Goal: Transaction & Acquisition: Download file/media

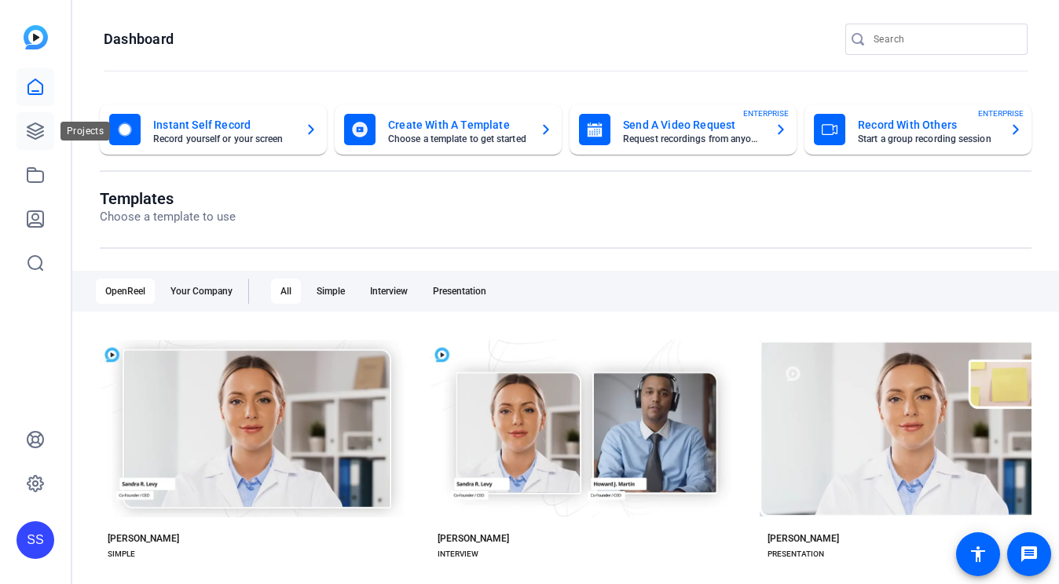
click at [33, 132] on icon at bounding box center [35, 131] width 19 height 19
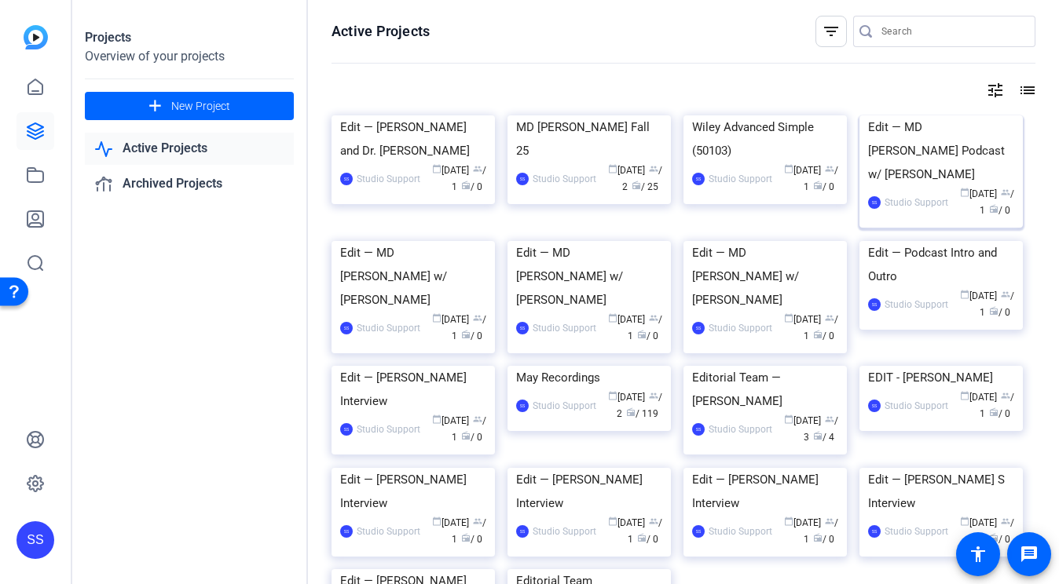
click at [963, 186] on div "Edit — MD [PERSON_NAME] Podcast w/ [PERSON_NAME]" at bounding box center [941, 150] width 146 height 71
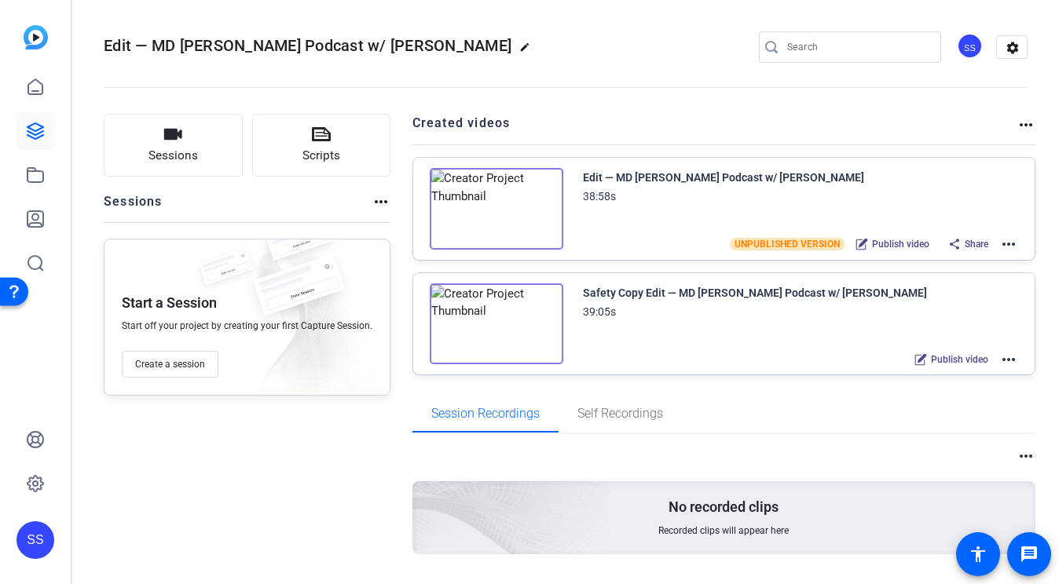
click at [1009, 243] on mat-icon "more_horiz" at bounding box center [1008, 244] width 19 height 19
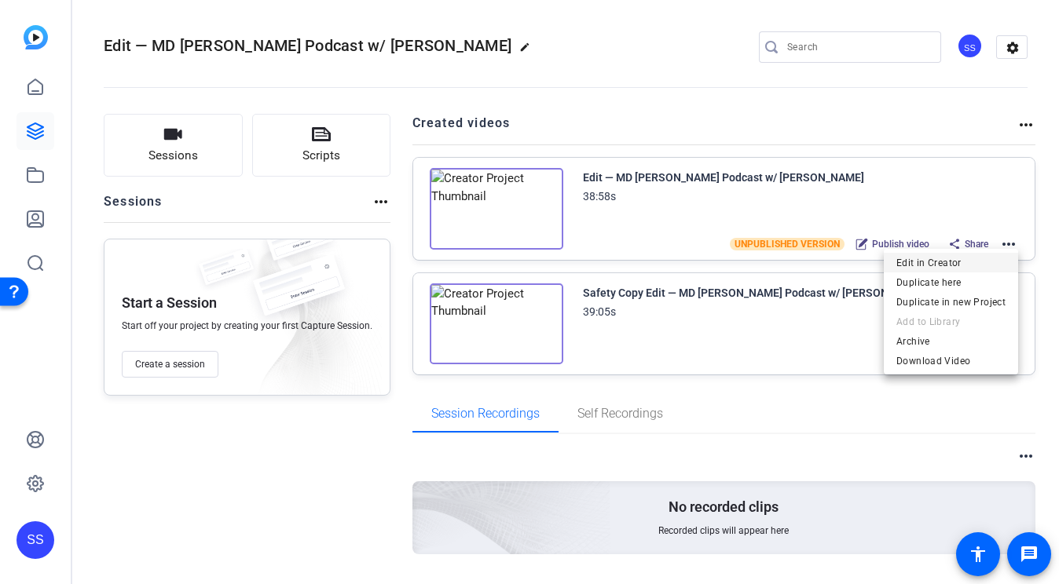
click at [983, 259] on span "Edit in Creator" at bounding box center [950, 263] width 109 height 19
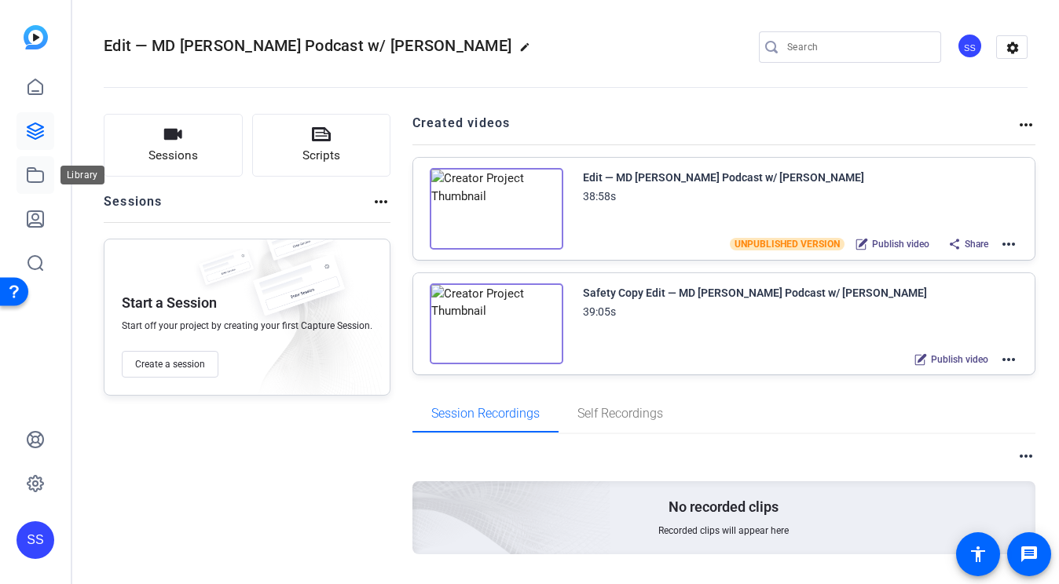
click at [35, 179] on icon at bounding box center [35, 175] width 19 height 19
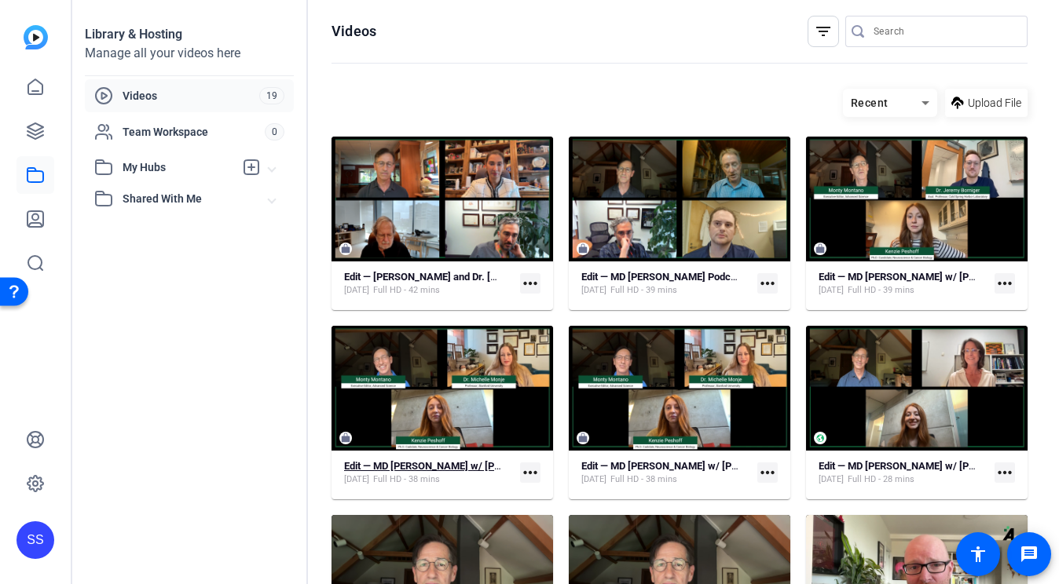
click at [412, 467] on strong "Edit — MD Anderson w/ Michelle Monje (Final)" at bounding box center [469, 466] width 250 height 12
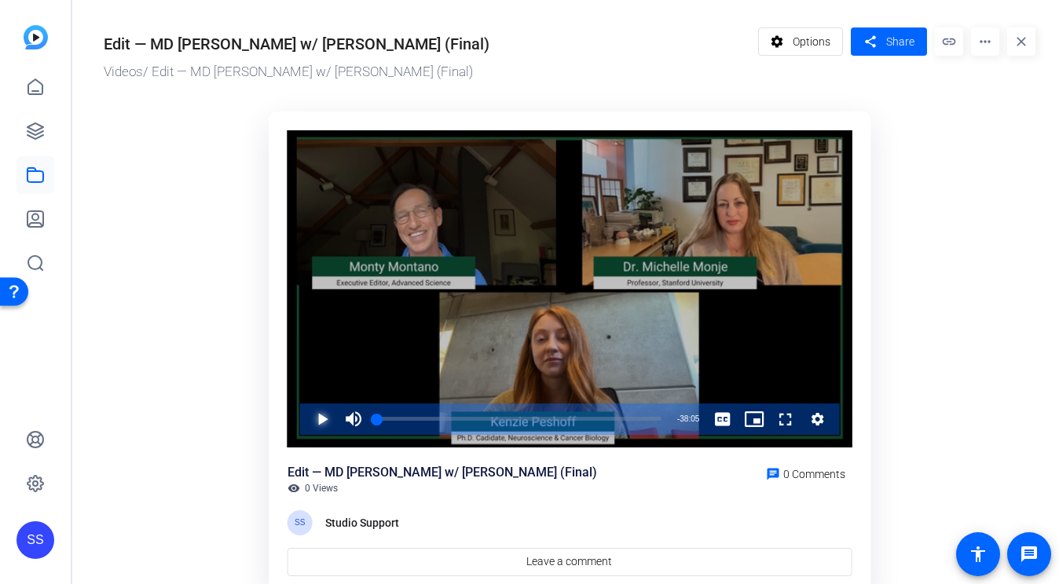
click at [306, 419] on span "Video Player" at bounding box center [306, 419] width 0 height 31
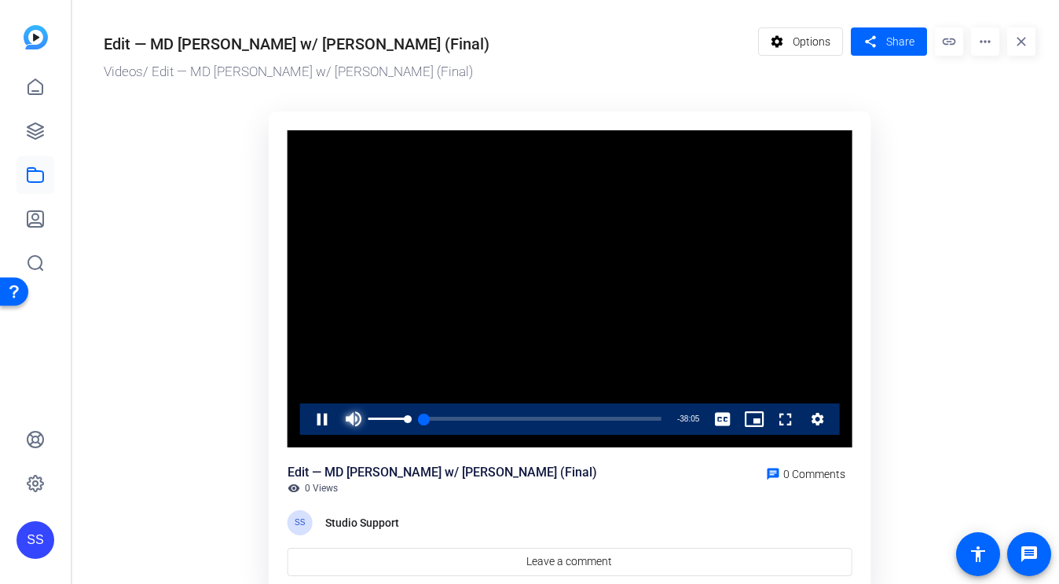
click at [364, 419] on span "Video Player" at bounding box center [353, 419] width 31 height 31
click at [306, 419] on span "Video Player" at bounding box center [306, 419] width 0 height 31
click at [987, 48] on mat-icon "more_horiz" at bounding box center [985, 41] width 28 height 28
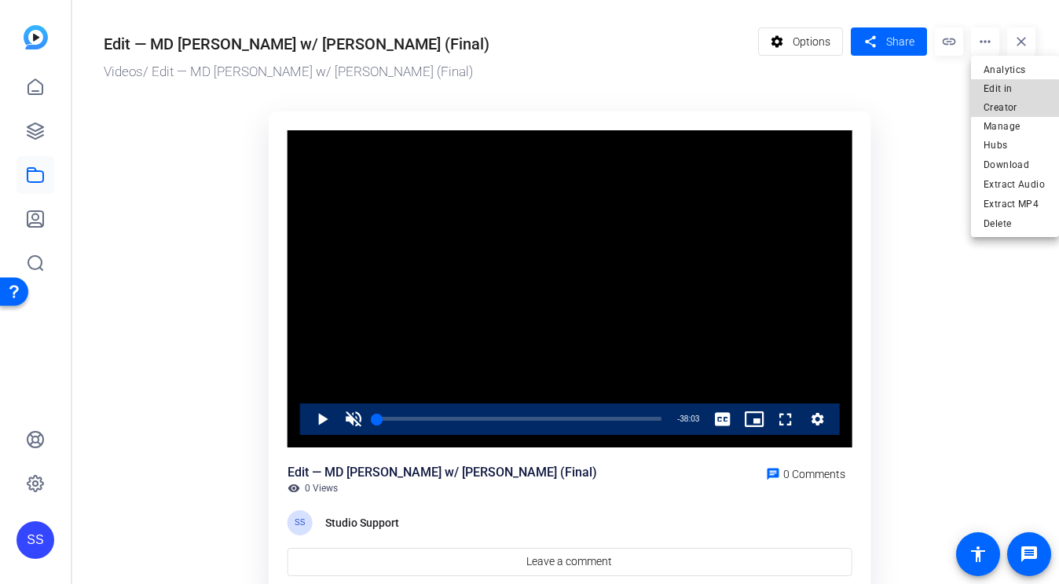
click at [995, 101] on span "Edit in Creator" at bounding box center [1014, 98] width 63 height 38
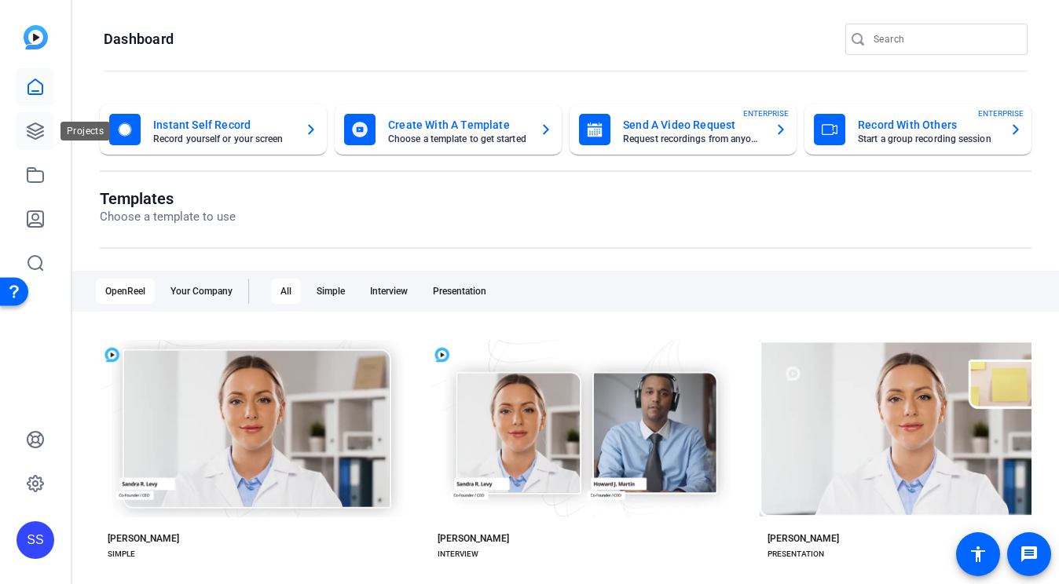
click at [41, 130] on icon at bounding box center [35, 131] width 19 height 19
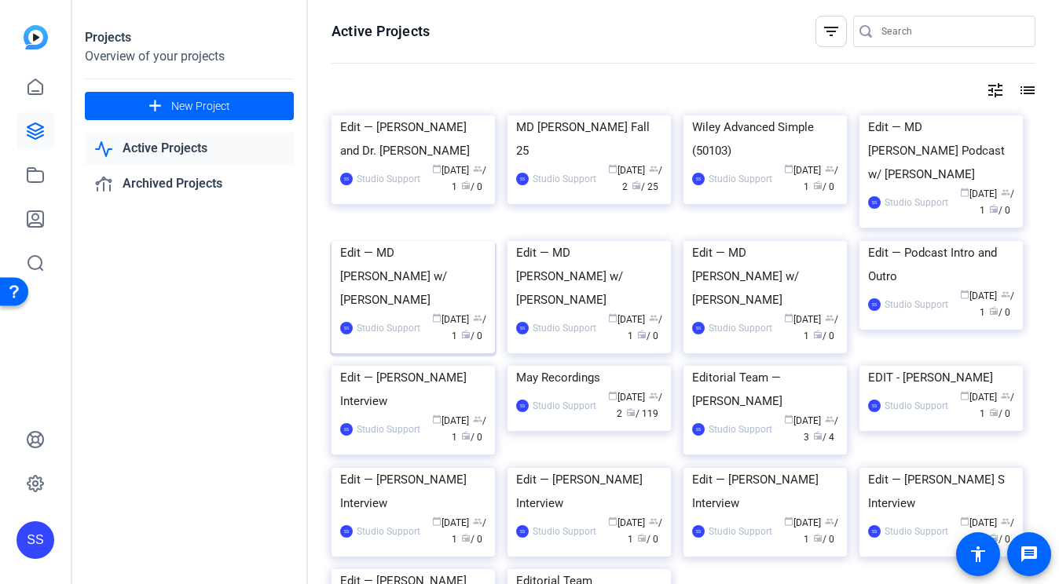
click at [419, 312] on div "Edit — MD [PERSON_NAME] w/ [PERSON_NAME]" at bounding box center [413, 276] width 146 height 71
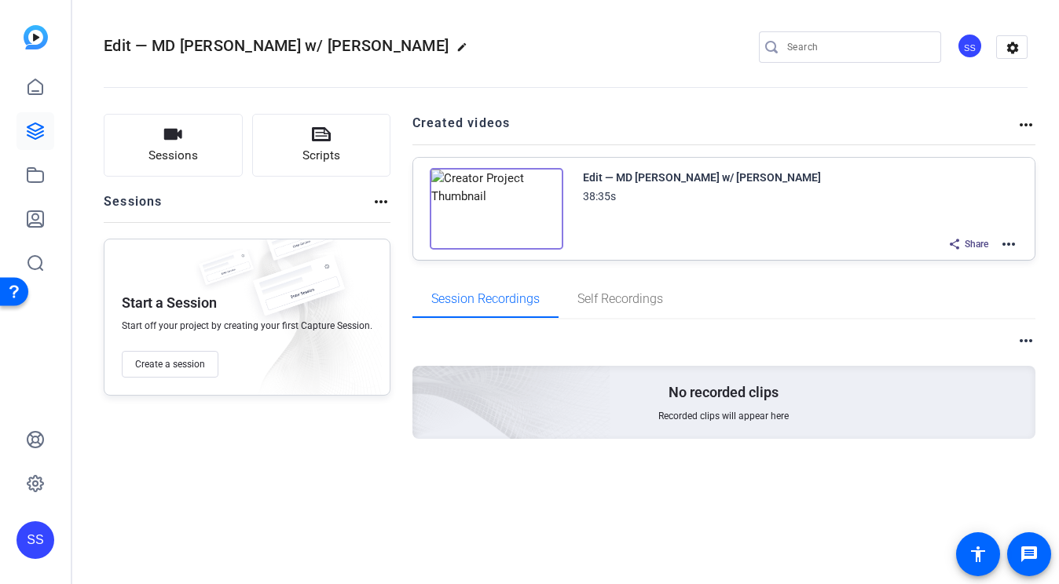
click at [1009, 247] on mat-icon "more_horiz" at bounding box center [1008, 244] width 19 height 19
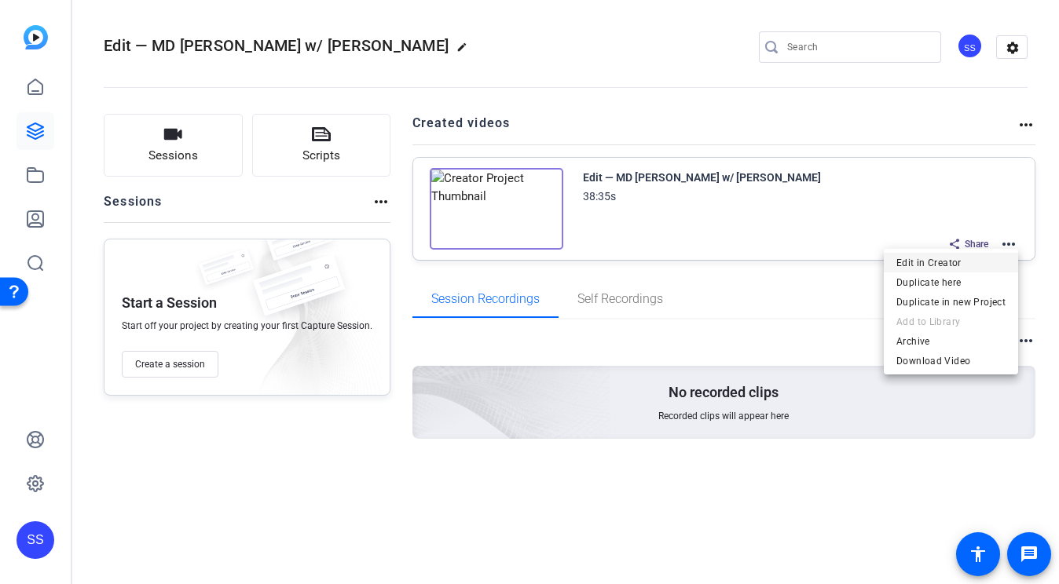
click at [932, 271] on span "Edit in Creator" at bounding box center [950, 263] width 109 height 19
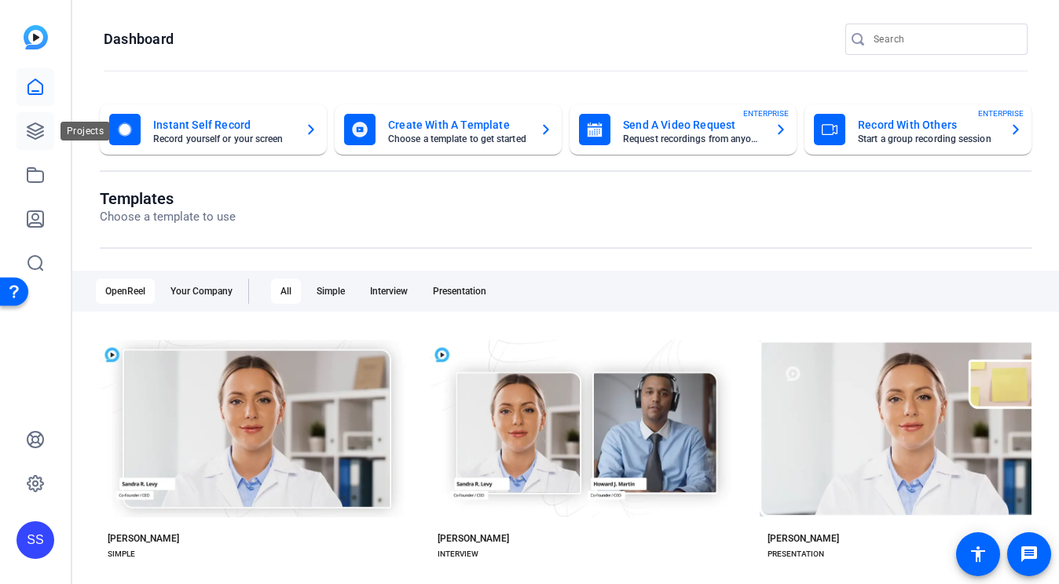
click at [29, 130] on icon at bounding box center [35, 131] width 19 height 19
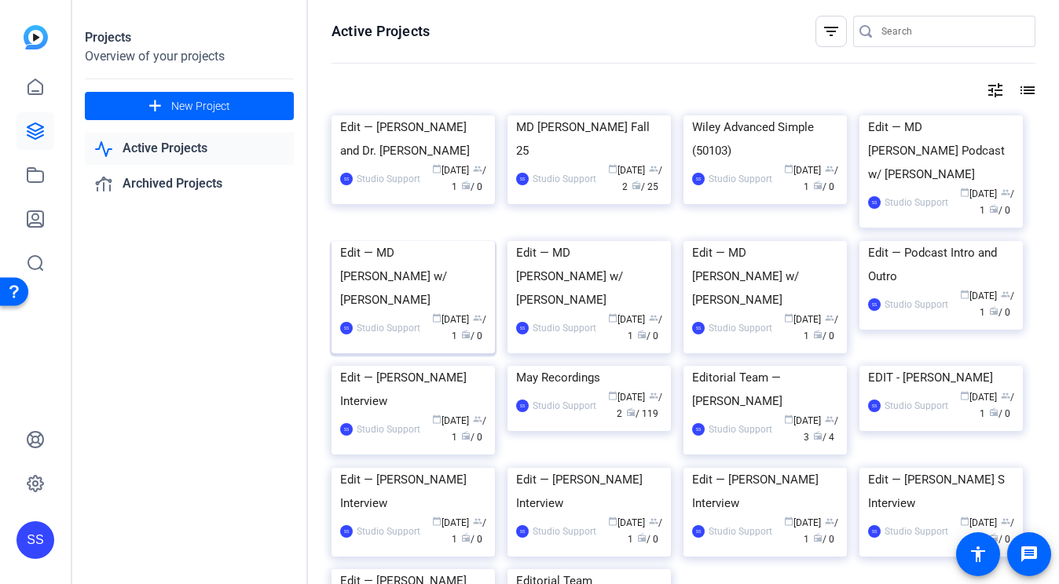
click at [430, 312] on div "Edit — MD Anderson w/ Jeremy Borniger" at bounding box center [413, 276] width 146 height 71
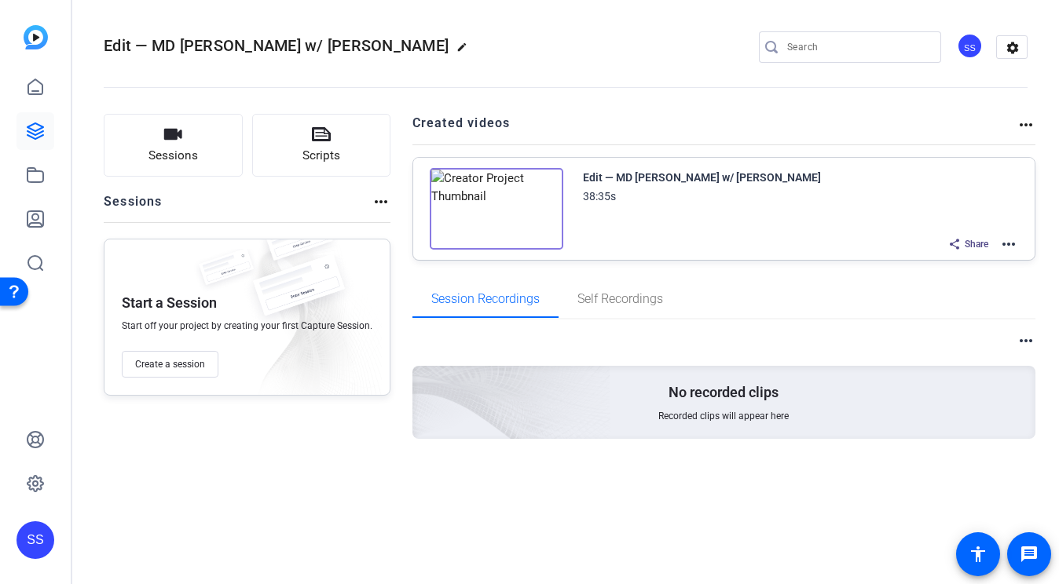
click at [522, 214] on img at bounding box center [497, 209] width 134 height 82
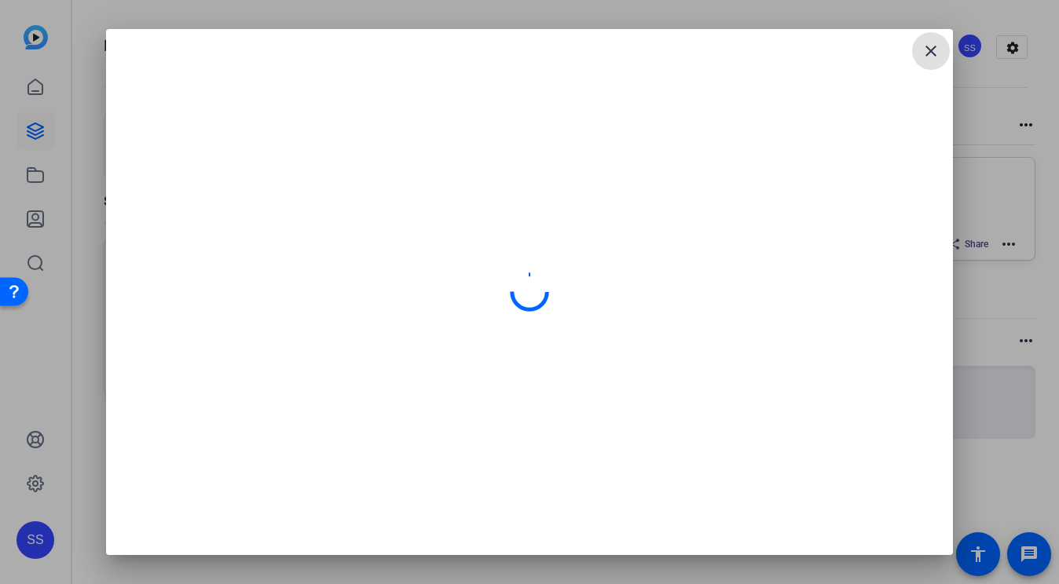
click at [933, 45] on mat-icon "close" at bounding box center [930, 51] width 19 height 19
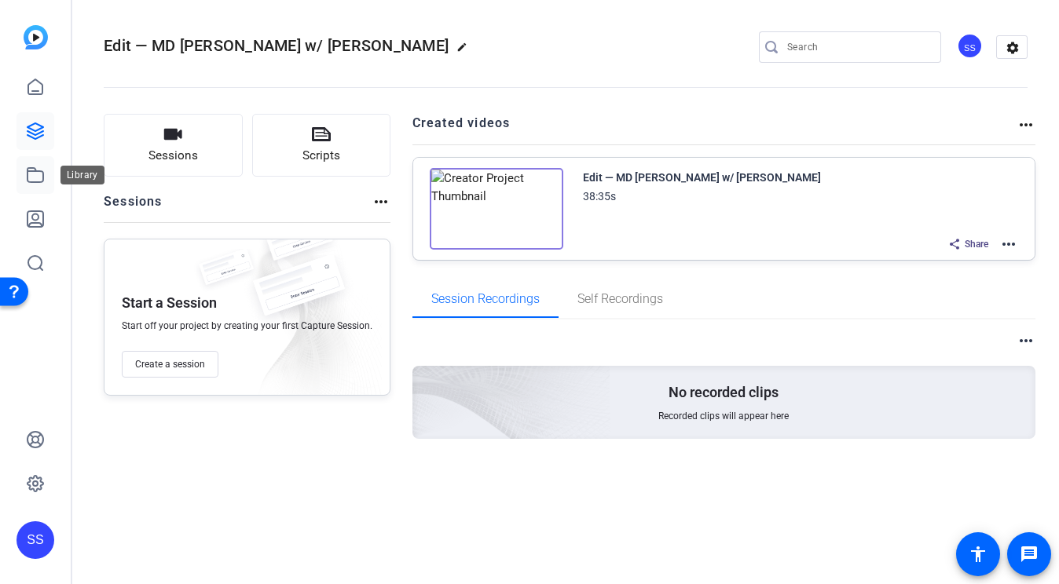
click at [31, 170] on icon at bounding box center [35, 175] width 16 height 14
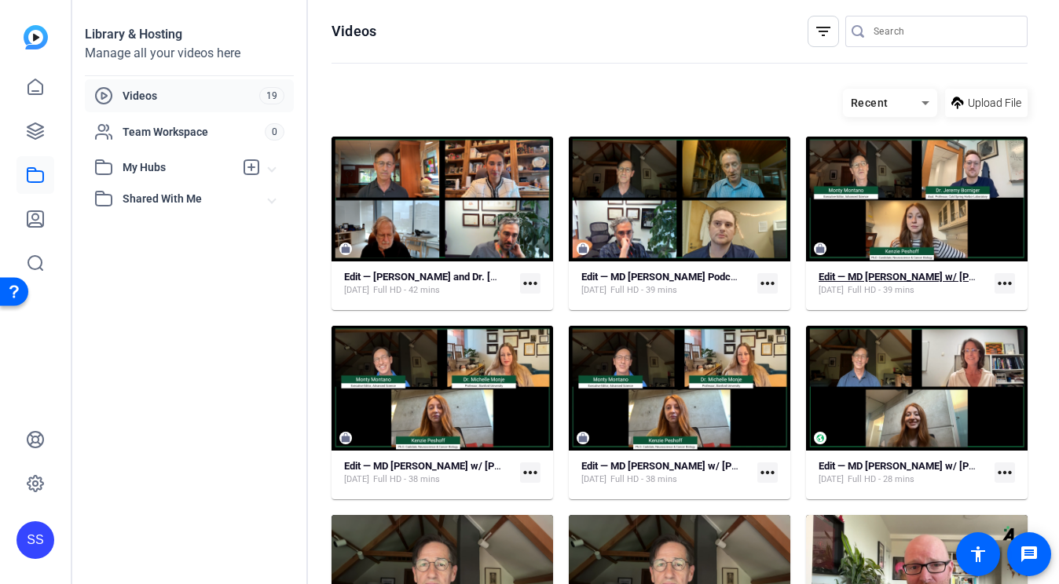
click at [913, 283] on div "Edit — MD Anderson w/ Jeremy Borniger" at bounding box center [897, 277] width 158 height 13
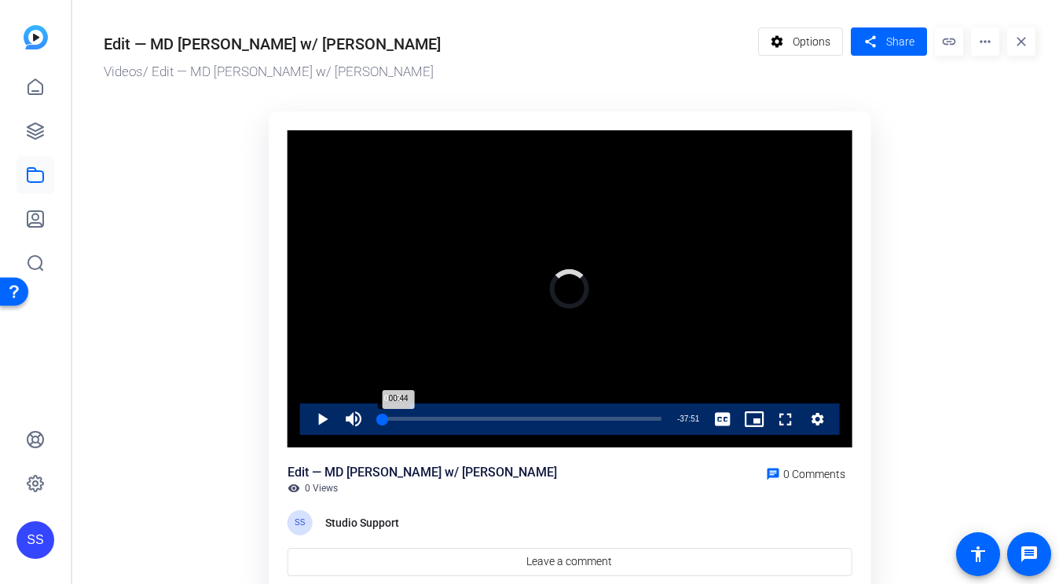
drag, startPoint x: 379, startPoint y: 419, endPoint x: 371, endPoint y: 418, distance: 8.7
click at [372, 418] on div "Loaded : 0.00% 00:00 00:44" at bounding box center [519, 419] width 300 height 31
click at [306, 422] on span "Video Player" at bounding box center [306, 419] width 0 height 31
click at [345, 414] on span "Video Player" at bounding box center [353, 419] width 31 height 31
click at [306, 416] on span "Video Player" at bounding box center [306, 419] width 0 height 31
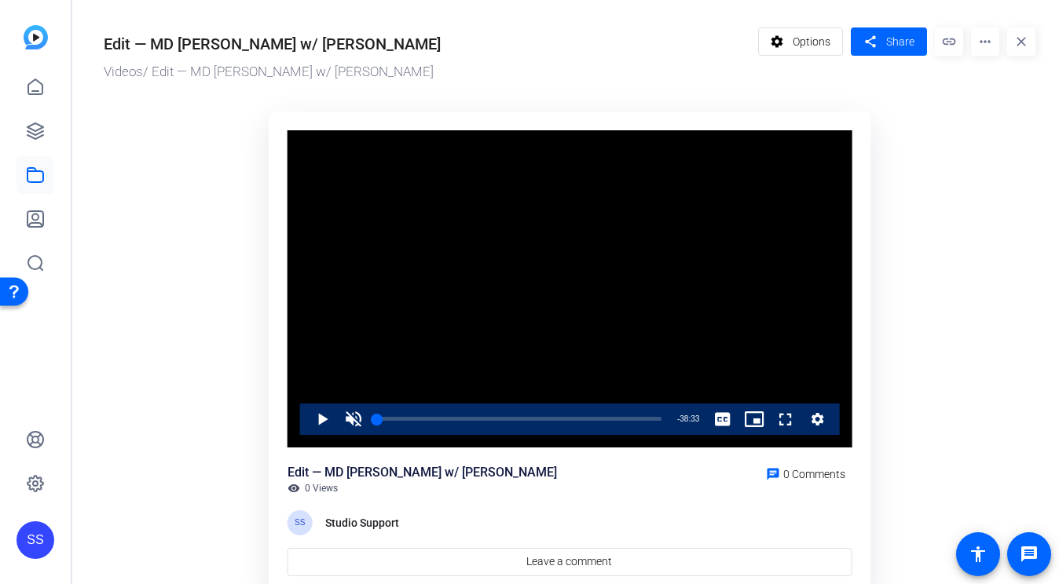
click at [545, 484] on div "Edit — MD Anderson w/ Jeremy Borniger visibility 0 Views chat 0 Comments" at bounding box center [569, 478] width 565 height 31
click at [1012, 164] on ktd-grid "Video Player is loading. Play Video Play Unmute 0% Current Time 0:02 / Duration…" at bounding box center [570, 353] width 932 height 503
drag, startPoint x: 373, startPoint y: 416, endPoint x: 326, endPoint y: 416, distance: 47.1
click at [326, 416] on div "Play Unmute 0% Current Time 0:00 / Duration 38:35 Loaded : 1.73% 00:00 00:00 St…" at bounding box center [570, 419] width 540 height 31
click at [306, 416] on span "Video Player" at bounding box center [306, 419] width 0 height 31
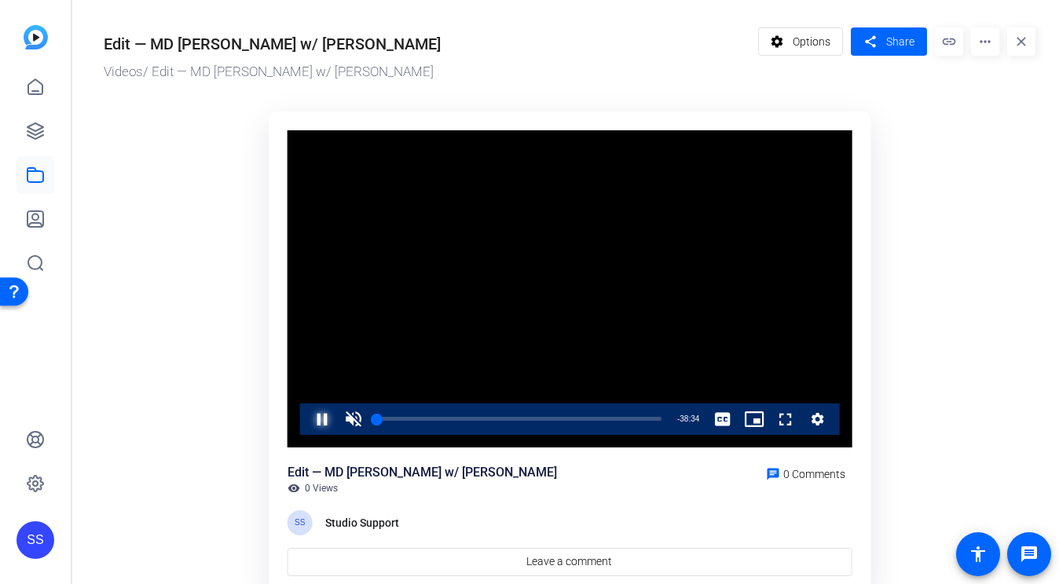
click at [306, 416] on span "Video Player" at bounding box center [306, 419] width 0 height 31
click at [387, 417] on div "01:23" at bounding box center [387, 419] width 1 height 4
click at [387, 417] on div "01:29" at bounding box center [382, 419] width 11 height 4
click at [383, 417] on div "01:29" at bounding box center [382, 419] width 11 height 4
click at [306, 410] on span "Video Player" at bounding box center [306, 419] width 0 height 31
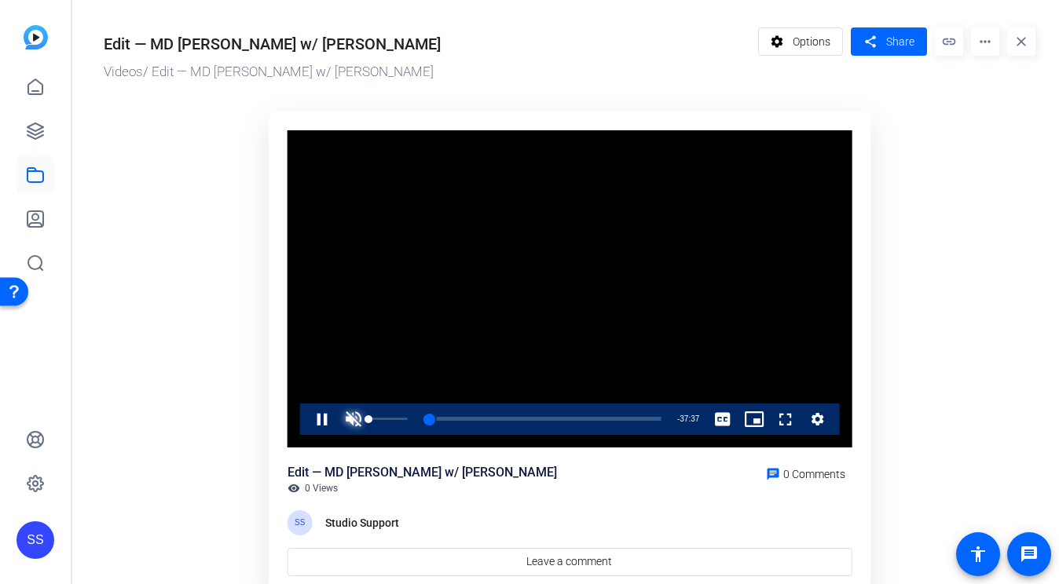
click at [354, 415] on span "Video Player" at bounding box center [353, 419] width 31 height 31
drag, startPoint x: 387, startPoint y: 417, endPoint x: 379, endPoint y: 417, distance: 8.6
click at [379, 417] on div "00:51" at bounding box center [380, 419] width 6 height 4
click at [306, 411] on span "Video Player" at bounding box center [306, 419] width 0 height 31
click at [486, 416] on div "Loaded : 4.35% 14:55 00:31" at bounding box center [519, 419] width 300 height 31
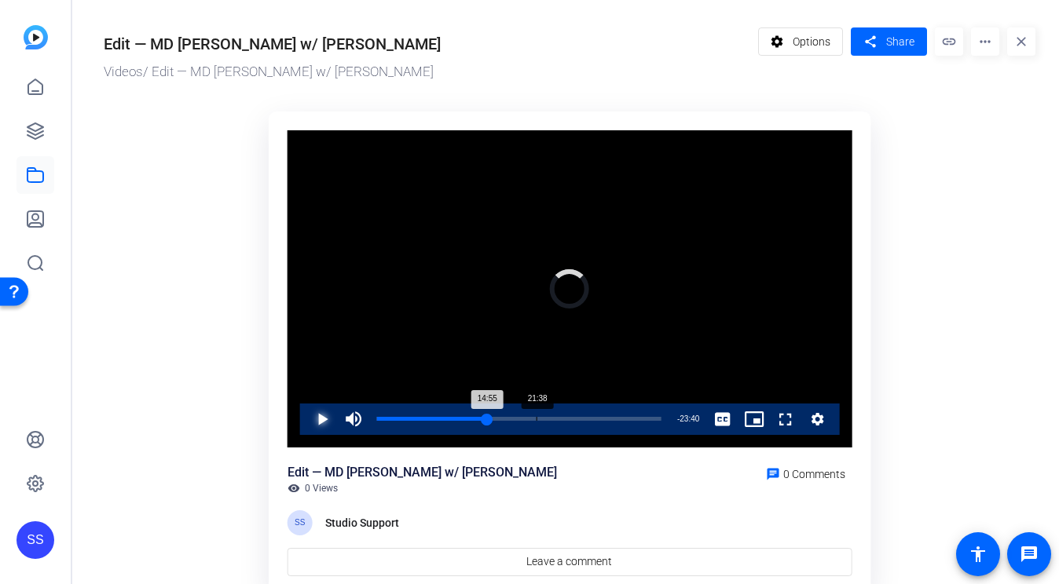
click at [536, 419] on div "21:38" at bounding box center [536, 419] width 1 height 4
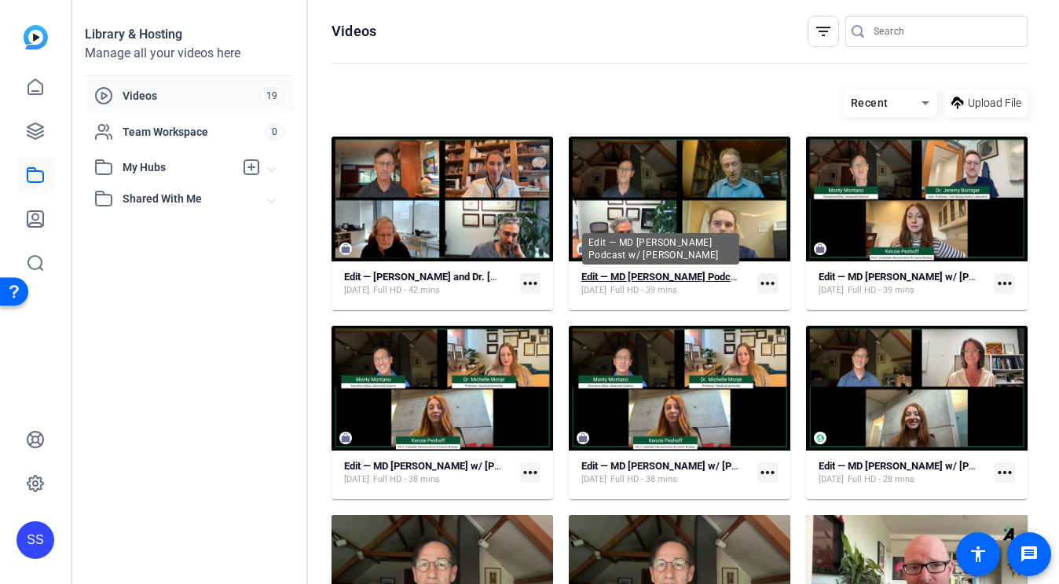
click at [650, 273] on strong "Edit — MD Anderson Podcast w/ Charles Raison" at bounding box center [710, 277] width 258 height 12
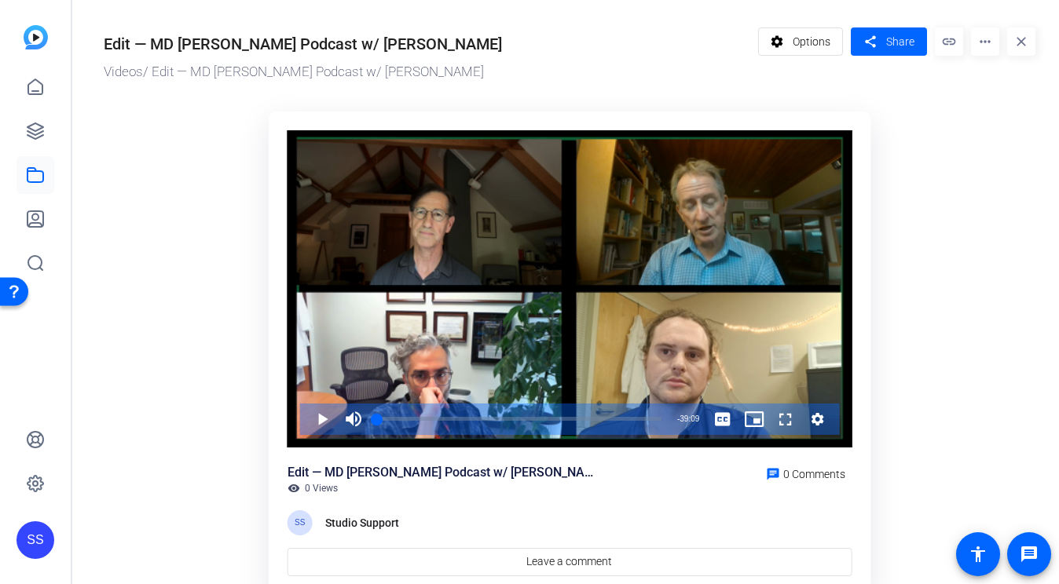
drag, startPoint x: 38, startPoint y: 180, endPoint x: 742, endPoint y: 20, distance: 721.8
click at [0, 0] on div "SS" at bounding box center [35, 292] width 71 height 584
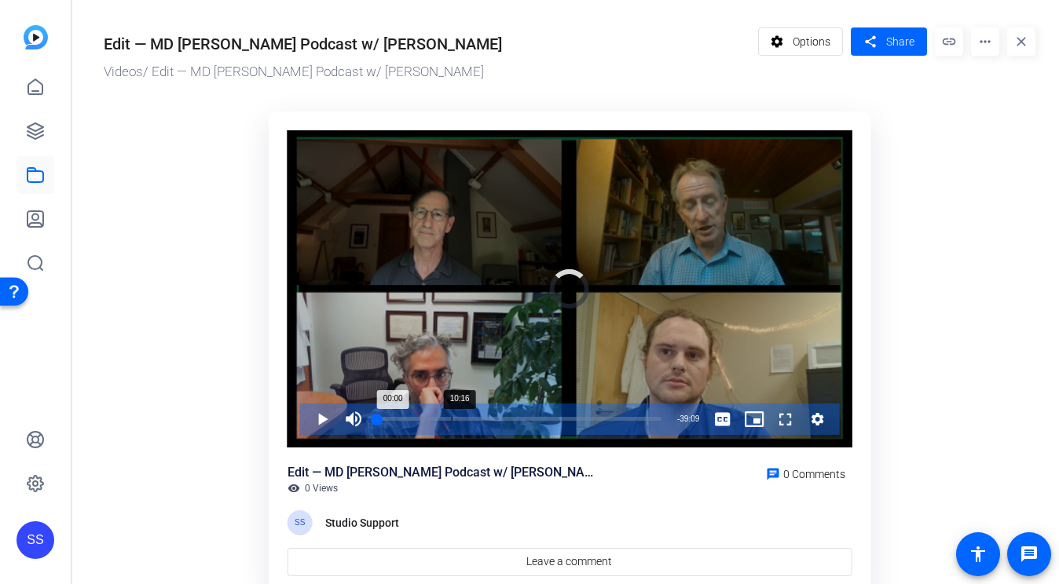
click at [452, 420] on div "10:16" at bounding box center [452, 419] width 1 height 4
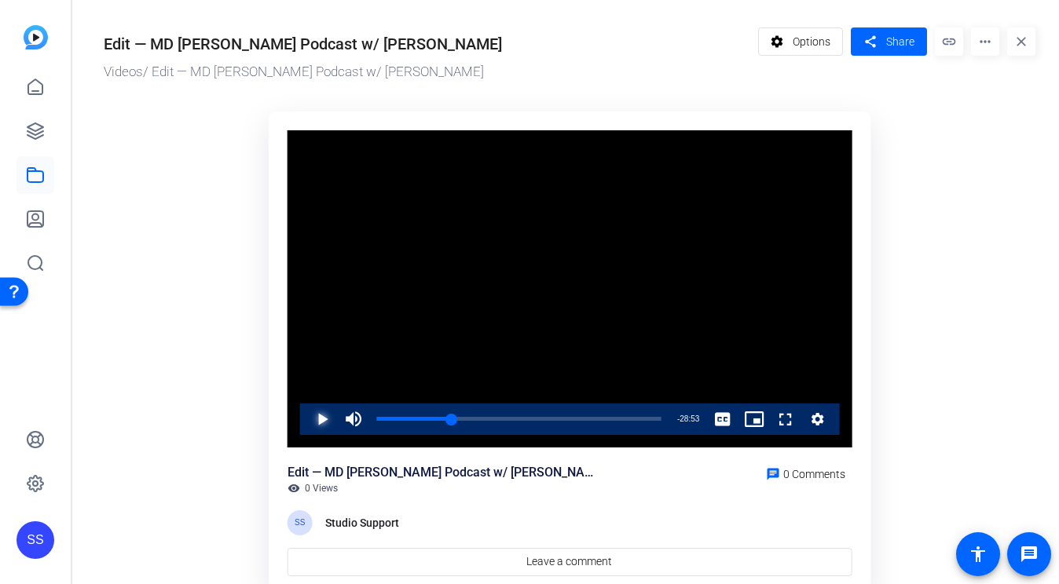
click at [306, 412] on span "Video Player" at bounding box center [306, 419] width 0 height 31
click at [516, 417] on div "Loaded : 29.42% 19:15 19:15" at bounding box center [519, 419] width 284 height 4
click at [306, 418] on span "Video Player" at bounding box center [306, 419] width 0 height 31
click at [518, 421] on div "19:28" at bounding box center [447, 419] width 141 height 4
click at [306, 412] on span "Video Player" at bounding box center [306, 419] width 0 height 31
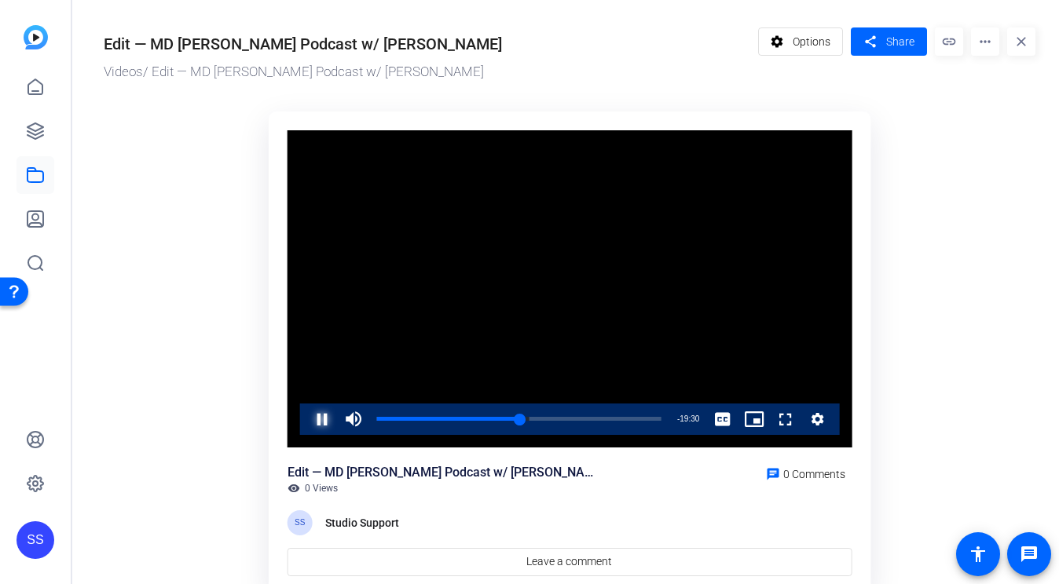
click at [306, 425] on span "Video Player" at bounding box center [306, 419] width 0 height 31
click at [306, 419] on span "Video Player" at bounding box center [306, 419] width 0 height 31
click at [518, 417] on div "19:34" at bounding box center [448, 419] width 142 height 4
click at [306, 413] on span "Video Player" at bounding box center [306, 419] width 0 height 31
click at [306, 420] on span "Video Player" at bounding box center [306, 419] width 0 height 31
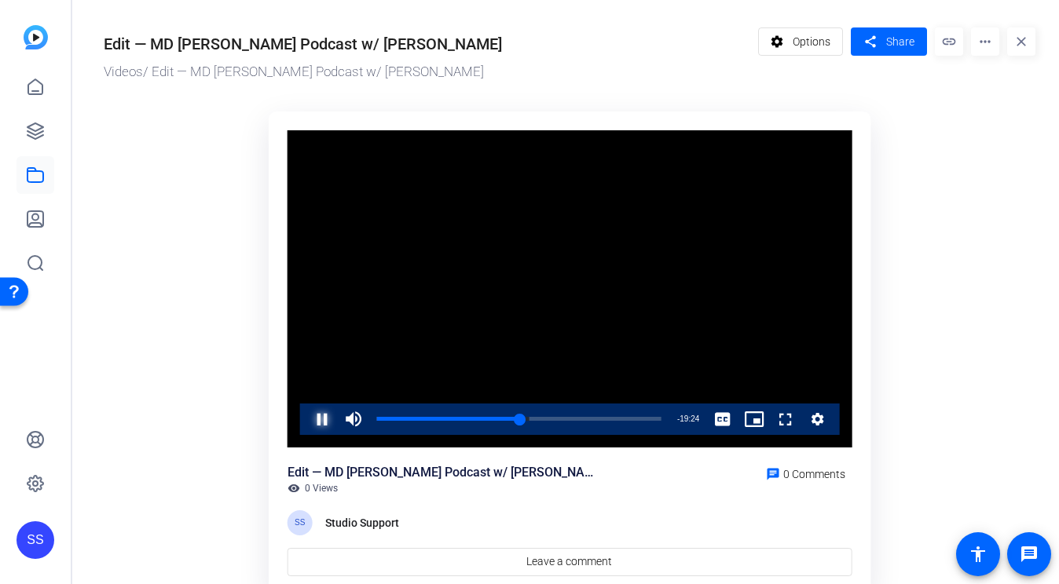
click at [306, 421] on span "Video Player" at bounding box center [306, 419] width 0 height 31
click at [516, 417] on div "19:15" at bounding box center [447, 419] width 140 height 4
click at [353, 384] on video "Video Player" at bounding box center [569, 288] width 565 height 317
click at [527, 419] on div "20:39" at bounding box center [527, 419] width 1 height 4
click at [523, 419] on div "20:40" at bounding box center [452, 419] width 150 height 4
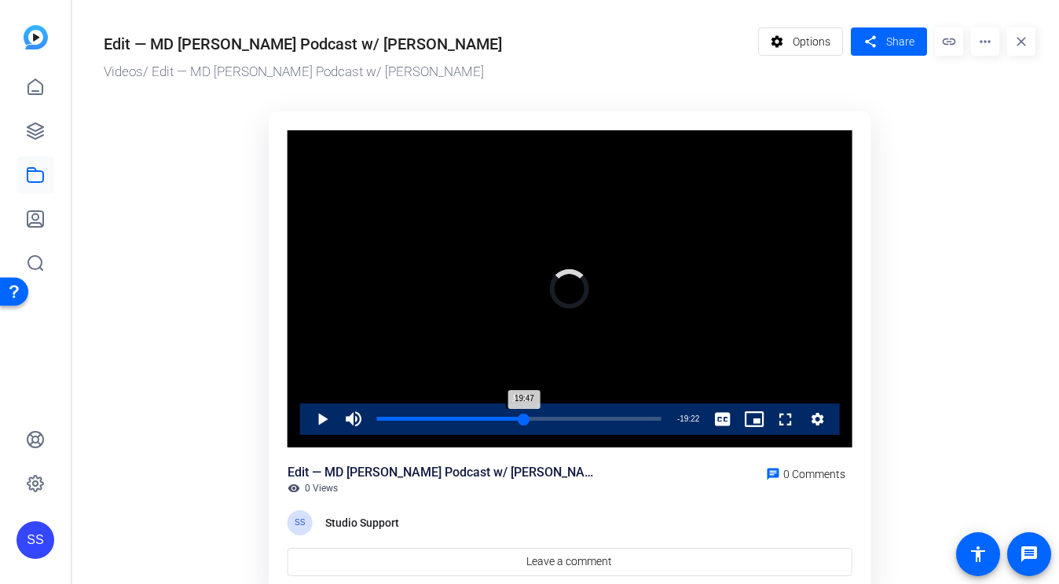
click at [521, 419] on div "19:47" at bounding box center [450, 419] width 147 height 4
click at [519, 419] on div "19:48" at bounding box center [449, 419] width 144 height 4
click at [515, 419] on div "19:41" at bounding box center [448, 419] width 143 height 4
click at [514, 419] on div "19:09" at bounding box center [446, 419] width 139 height 4
click at [306, 424] on span "Video Player" at bounding box center [306, 419] width 0 height 31
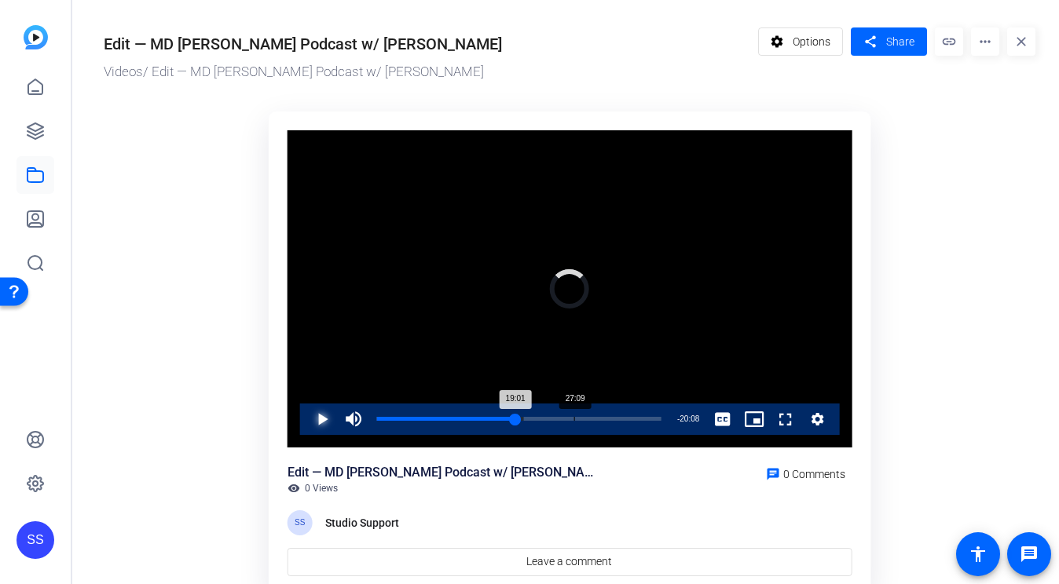
click at [574, 419] on div "27:09" at bounding box center [574, 419] width 1 height 4
click at [306, 413] on span "Video Player" at bounding box center [306, 419] width 0 height 31
click at [306, 419] on span "Video Player" at bounding box center [306, 419] width 0 height 31
click at [619, 412] on div "Loaded : 72.39% 33:20 27:19" at bounding box center [519, 419] width 300 height 31
click at [306, 423] on span "Video Player" at bounding box center [306, 419] width 0 height 31
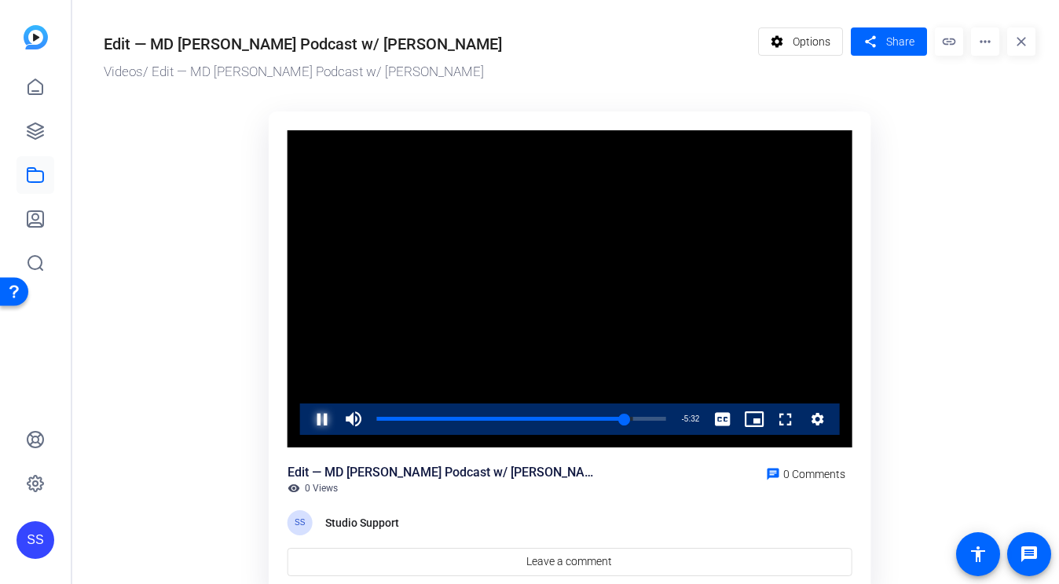
click at [306, 419] on span "Video Player" at bounding box center [306, 419] width 0 height 31
click at [651, 418] on div "37:08" at bounding box center [651, 419] width 1 height 4
click at [651, 418] on div "37:08" at bounding box center [514, 419] width 274 height 4
click at [306, 411] on span "Video Player" at bounding box center [306, 419] width 0 height 31
click at [306, 412] on span "Video Player" at bounding box center [306, 419] width 0 height 31
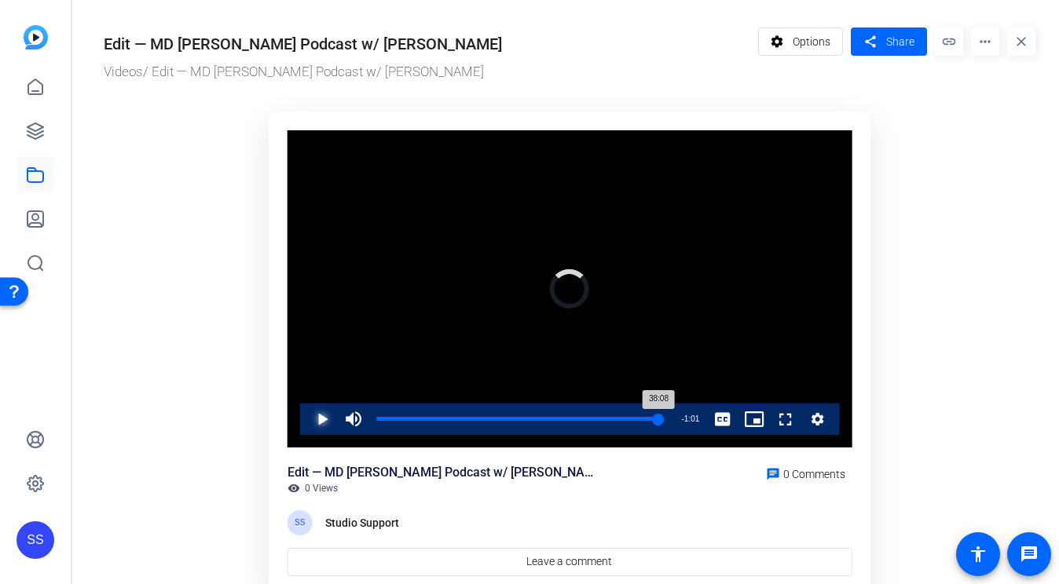
click at [657, 421] on div "38:08" at bounding box center [517, 419] width 281 height 4
click at [306, 417] on span "Video Player" at bounding box center [306, 419] width 0 height 31
click at [306, 415] on span "Video Player" at bounding box center [306, 419] width 0 height 31
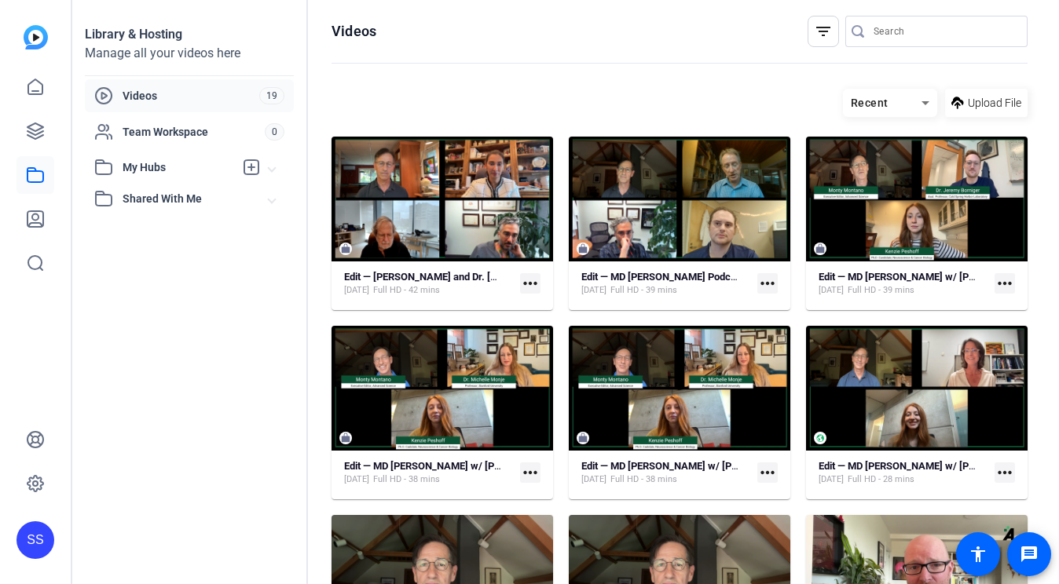
click at [66, 137] on div "SS" at bounding box center [35, 292] width 71 height 584
click at [24, 125] on link at bounding box center [35, 131] width 38 height 38
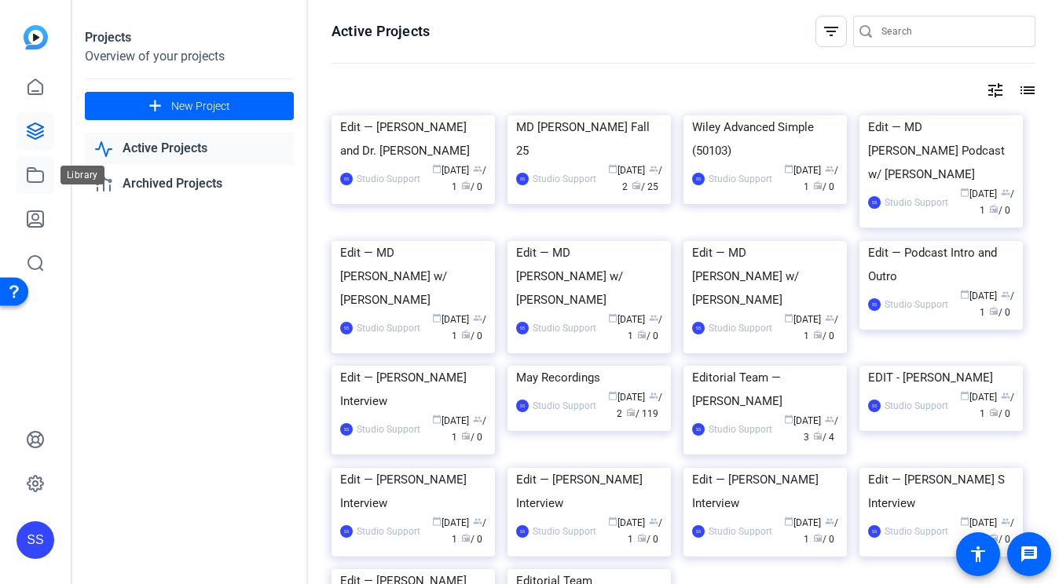
click at [38, 174] on icon at bounding box center [35, 175] width 19 height 19
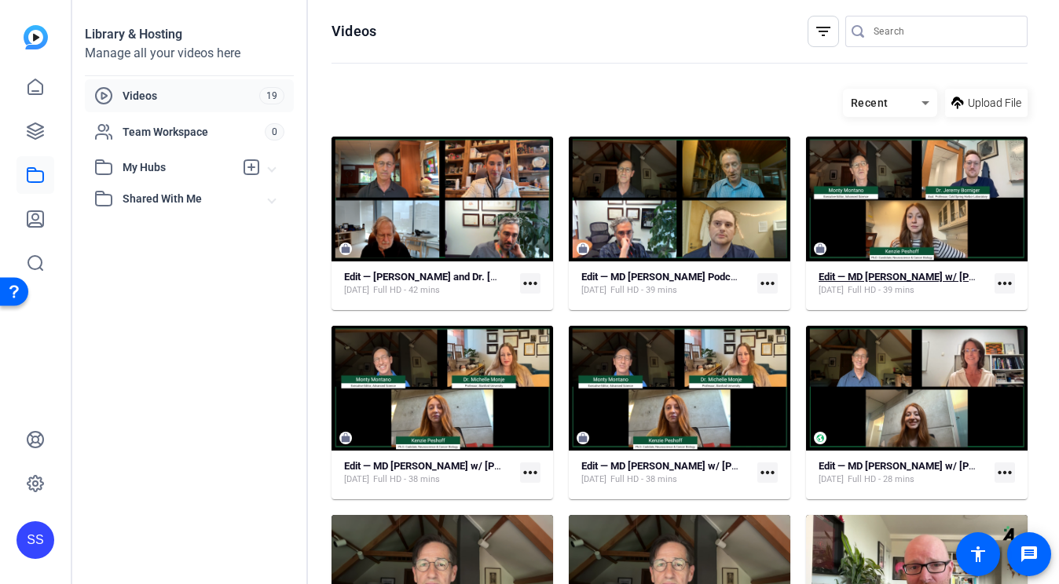
click at [880, 279] on strong "Edit — MD [PERSON_NAME] w/ [PERSON_NAME]" at bounding box center [927, 277] width 218 height 12
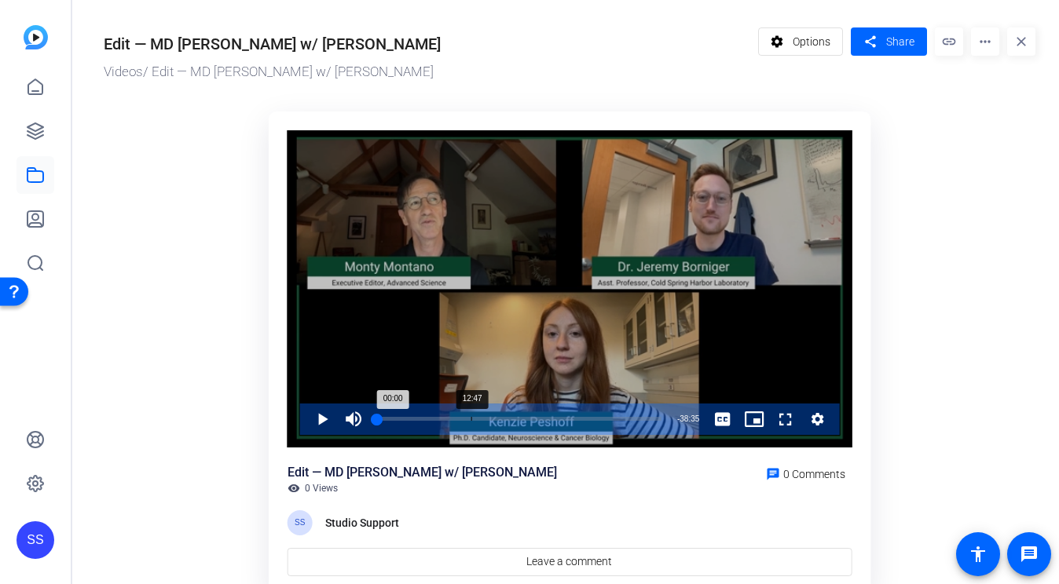
click at [469, 424] on div "Progress Bar" at bounding box center [519, 429] width 284 height 13
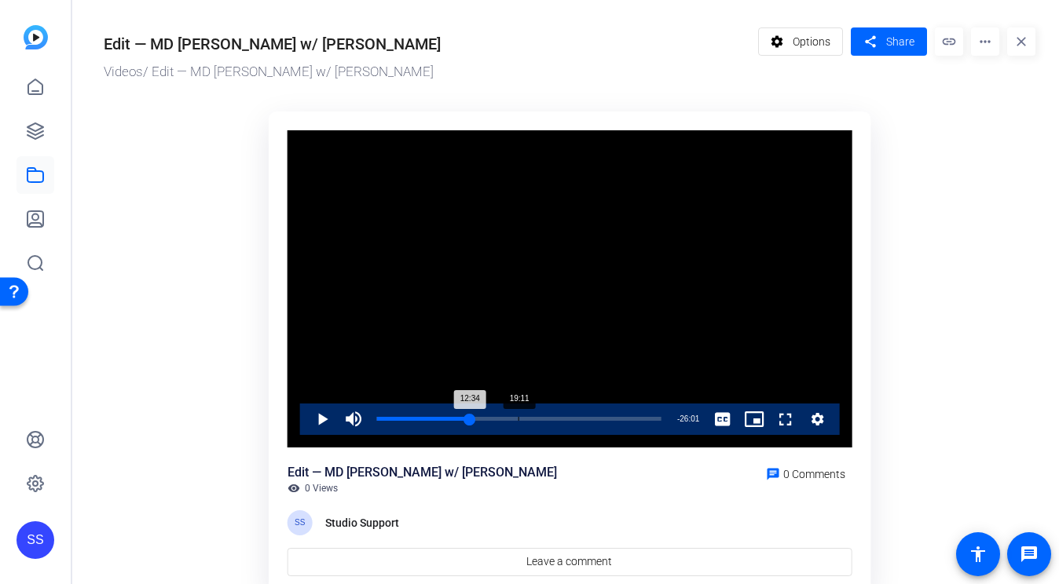
click at [520, 422] on div "Loaded : 32.83% 19:11 12:34" at bounding box center [519, 419] width 300 height 31
click at [521, 417] on div "19:36" at bounding box center [449, 419] width 145 height 4
click at [657, 416] on div "Loaded : 51.00% 38:09 19:36" at bounding box center [519, 419] width 300 height 31
click at [306, 421] on span "Video Player" at bounding box center [306, 419] width 0 height 31
click at [663, 421] on div "38:11" at bounding box center [520, 419] width 286 height 4
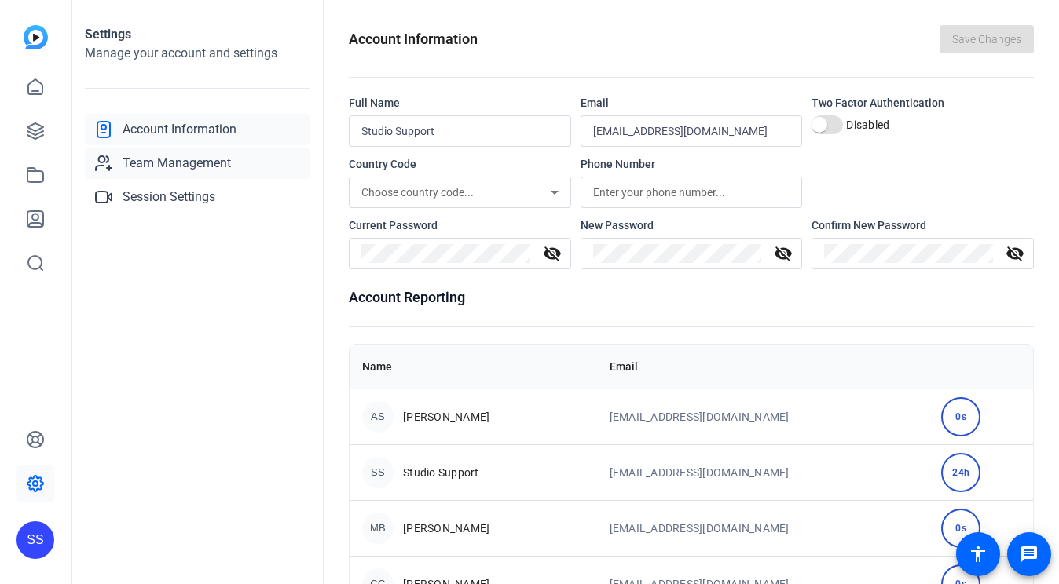
click at [220, 157] on span "Team Management" at bounding box center [177, 163] width 108 height 19
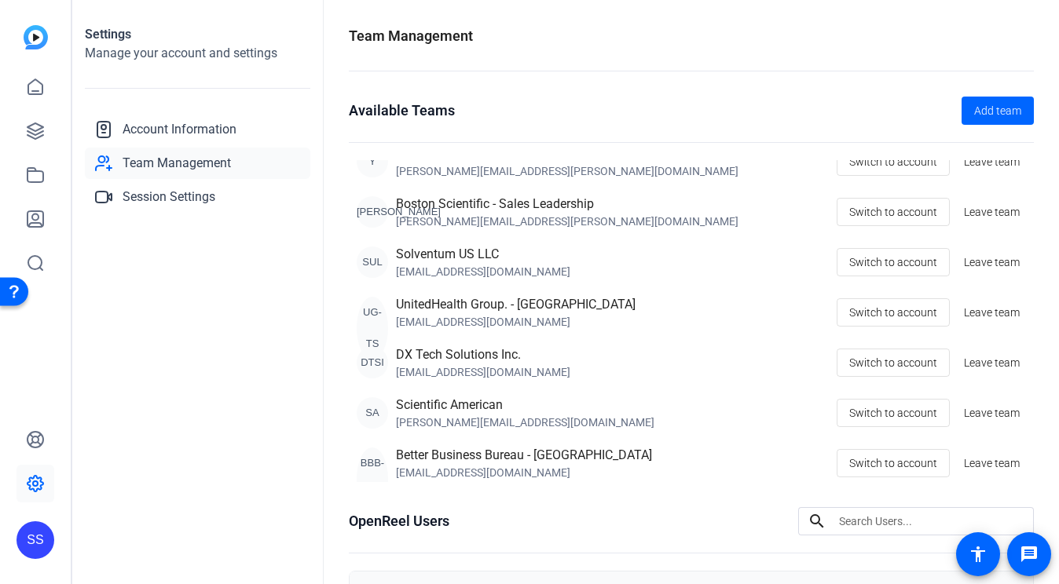
scroll to position [323, 0]
click at [936, 223] on span "Switch to account" at bounding box center [893, 215] width 88 height 30
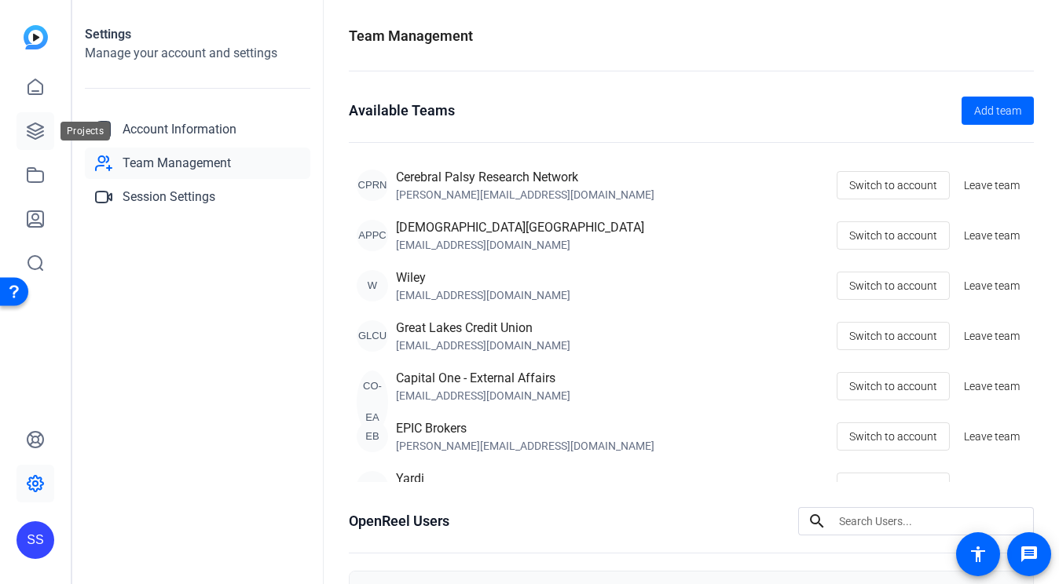
click at [27, 138] on icon at bounding box center [35, 131] width 19 height 19
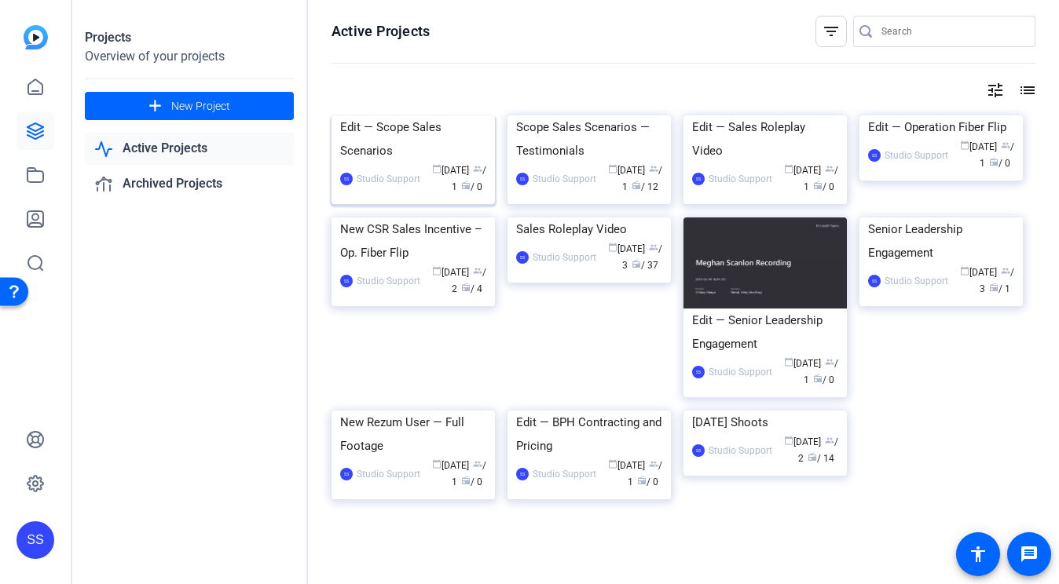
click at [382, 163] on div "Edit — Scope Sales Scenarios" at bounding box center [413, 138] width 146 height 47
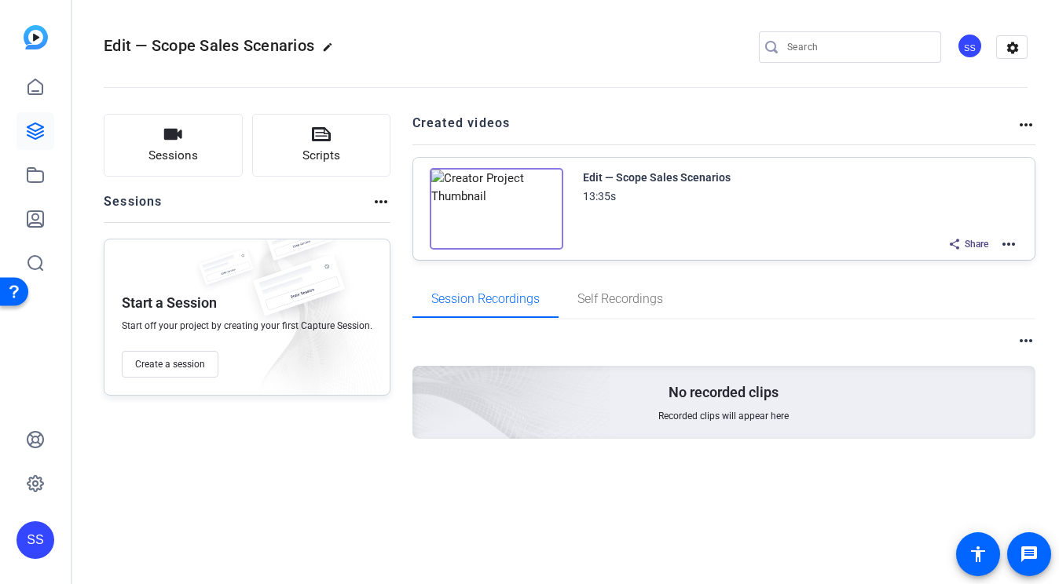
click at [1010, 239] on mat-icon "more_horiz" at bounding box center [1008, 244] width 19 height 19
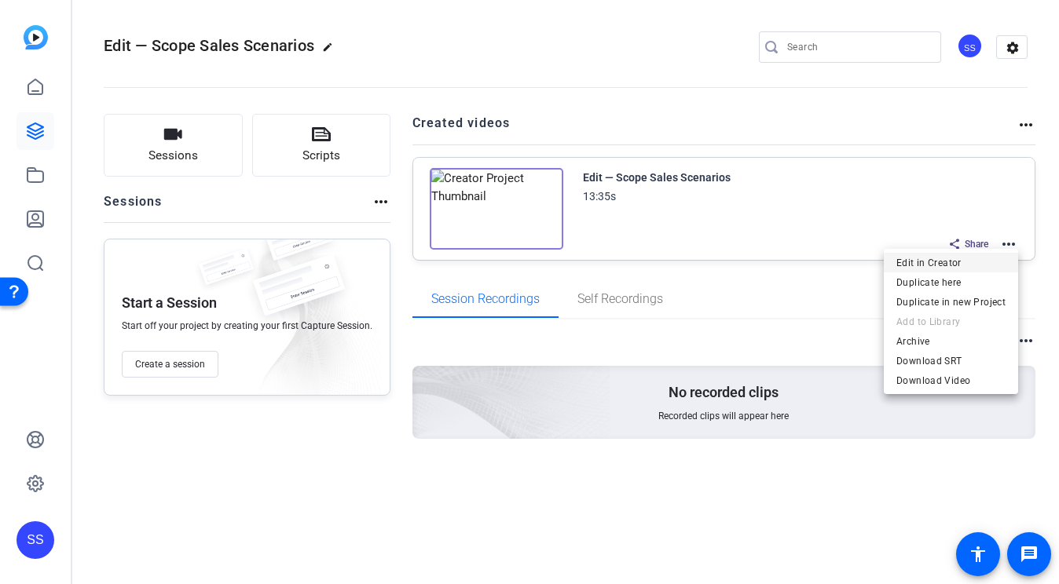
click at [977, 266] on span "Edit in Creator" at bounding box center [950, 263] width 109 height 19
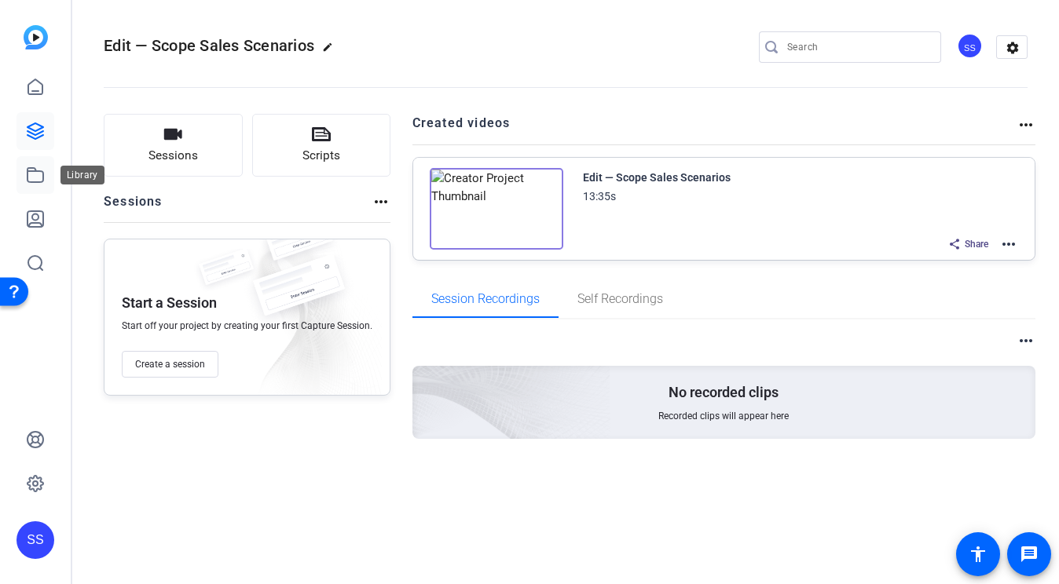
click at [48, 186] on link at bounding box center [35, 175] width 38 height 38
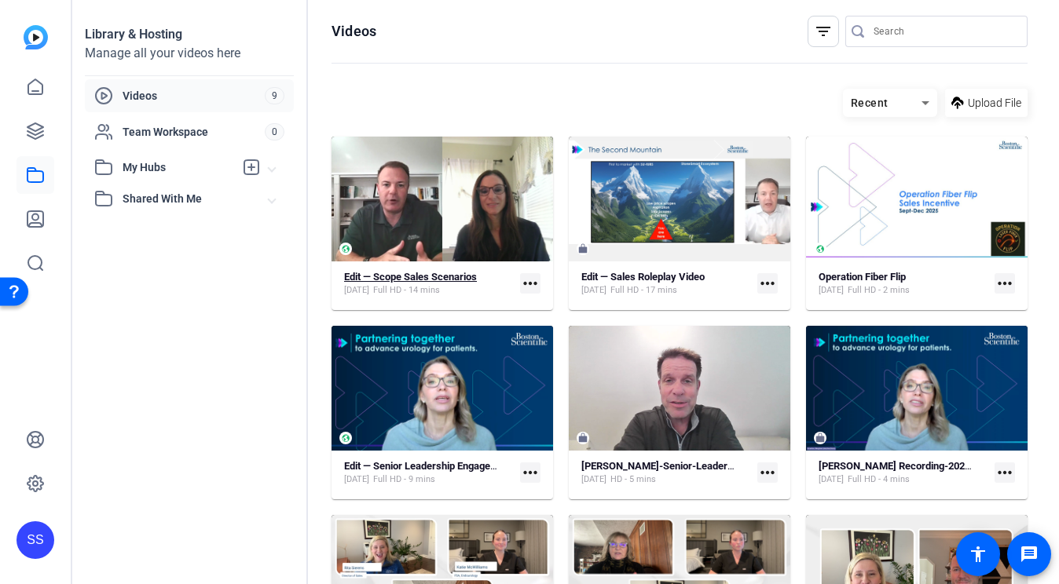
click at [439, 277] on strong "Edit — Scope Sales Scenarios" at bounding box center [410, 277] width 133 height 12
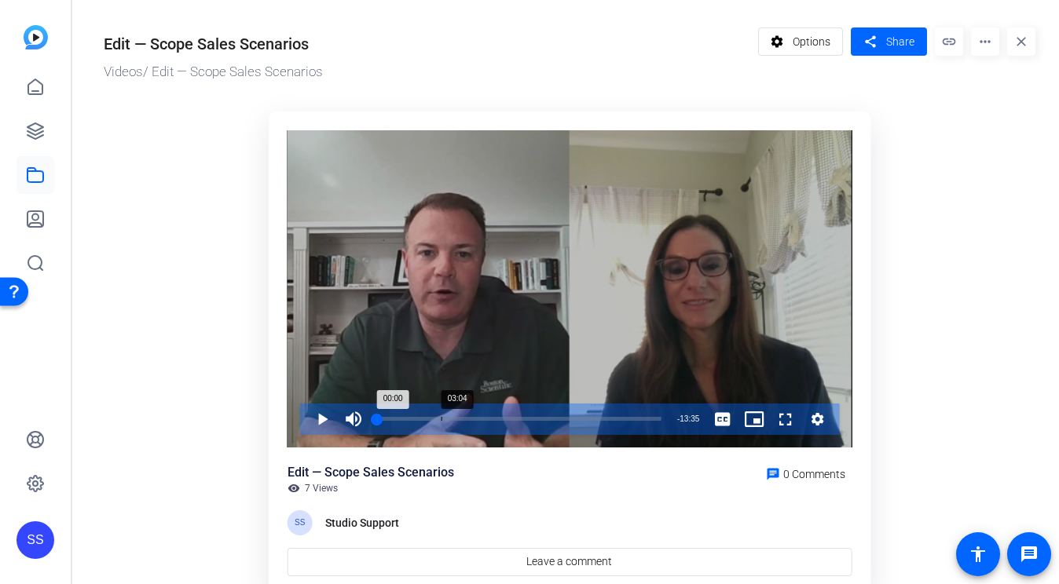
click at [441, 417] on div "03:04" at bounding box center [441, 419] width 1 height 4
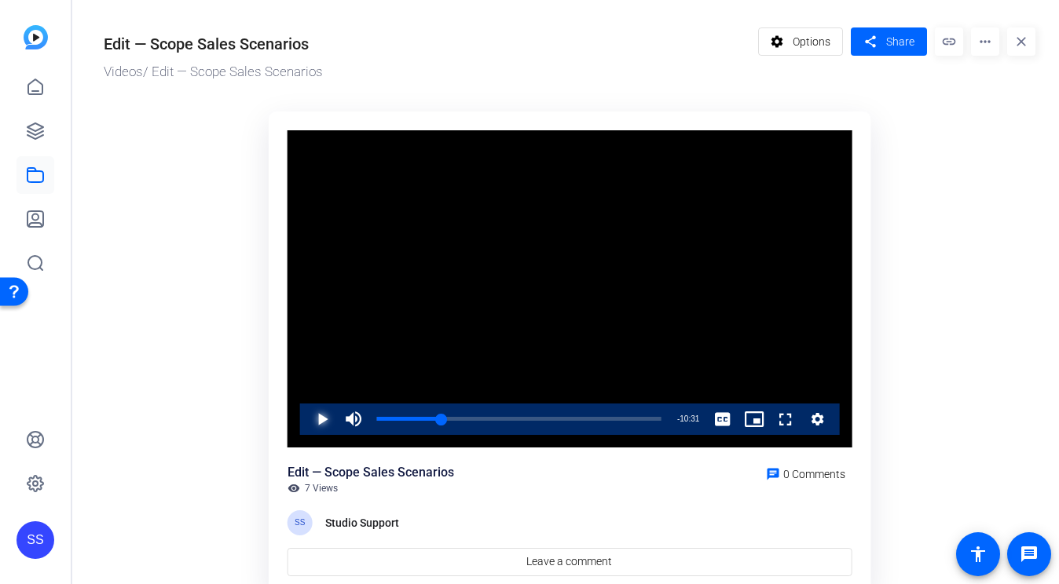
click at [306, 416] on span "Video Player" at bounding box center [306, 419] width 0 height 31
click at [306, 417] on span "Video Player" at bounding box center [306, 419] width 0 height 31
click at [41, 538] on div "SS" at bounding box center [35, 541] width 38 height 38
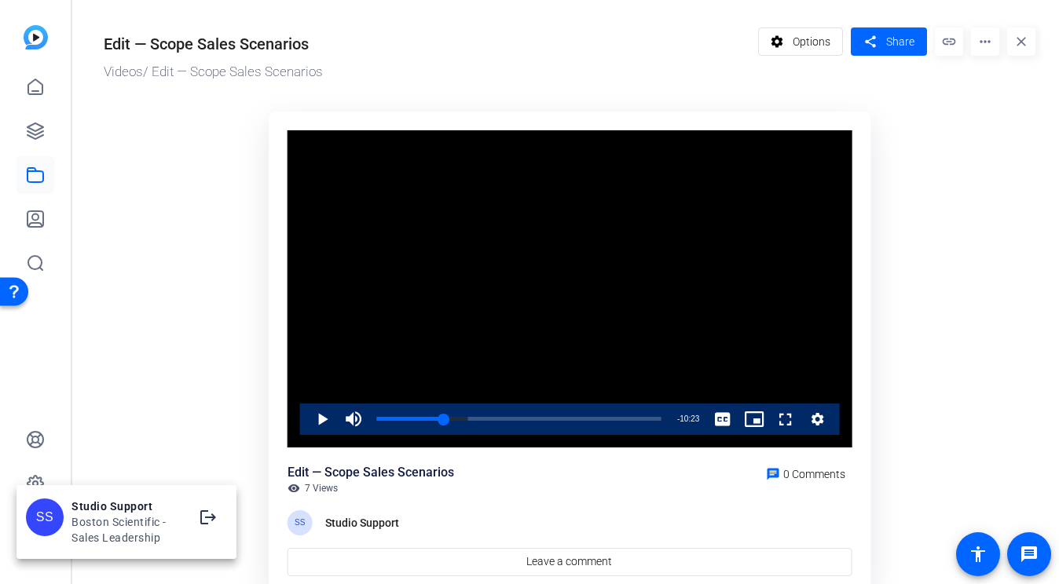
click at [42, 136] on div at bounding box center [529, 292] width 1059 height 584
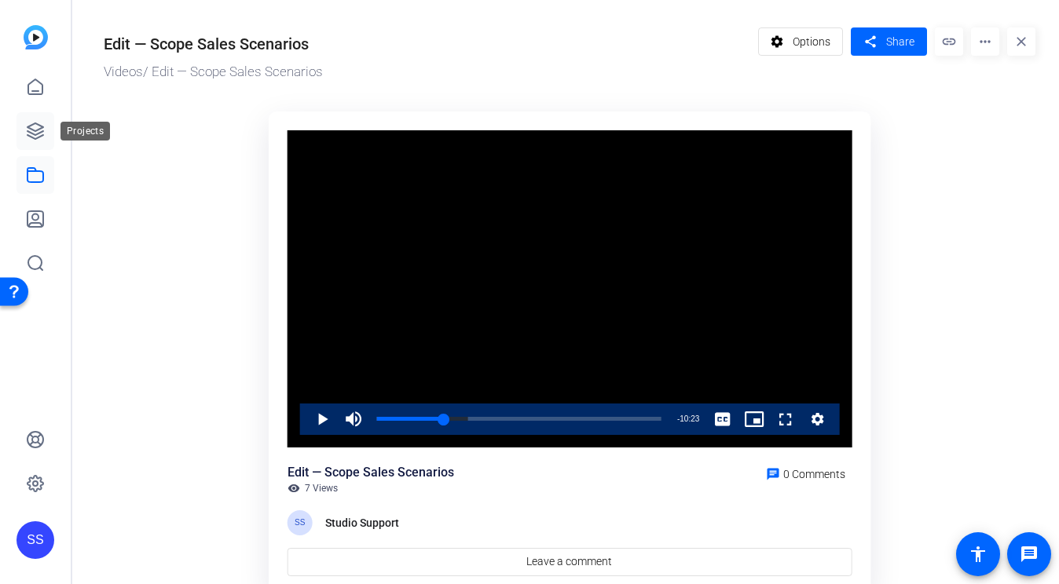
click at [37, 133] on icon at bounding box center [35, 131] width 16 height 16
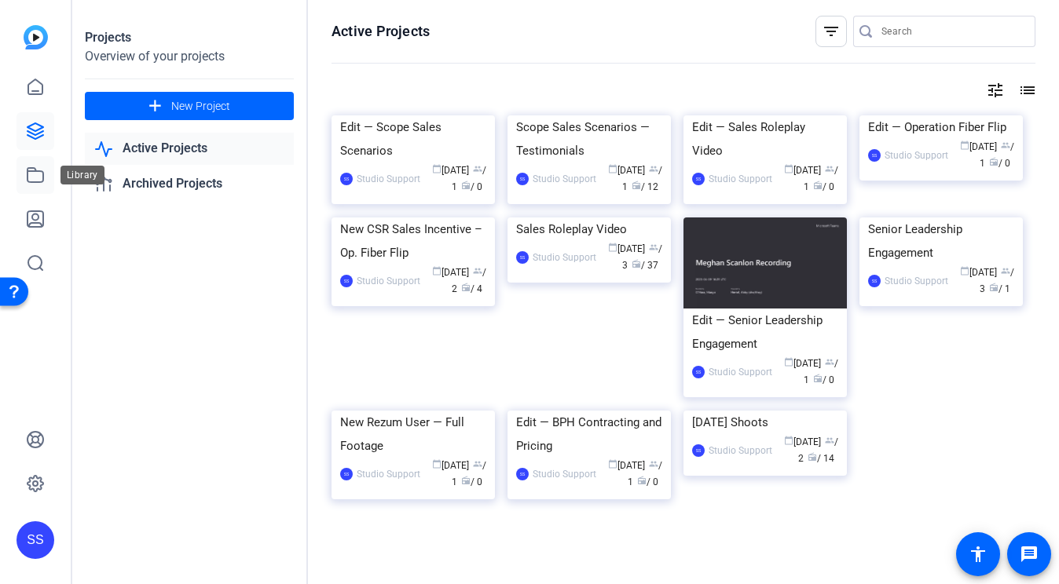
click at [46, 178] on link at bounding box center [35, 175] width 38 height 38
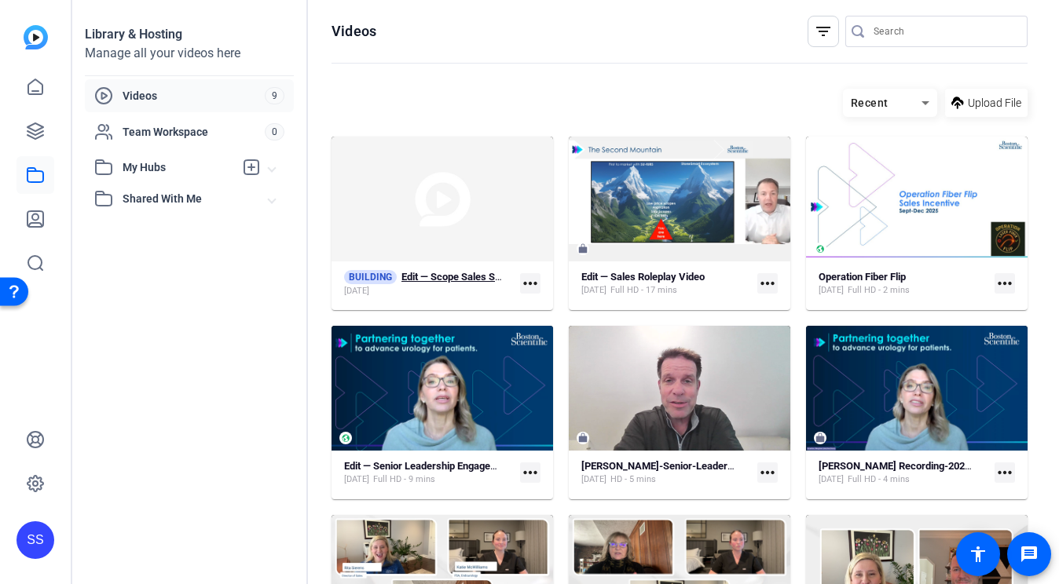
click at [454, 274] on strong "Edit — Scope Sales Scenarios" at bounding box center [467, 277] width 133 height 12
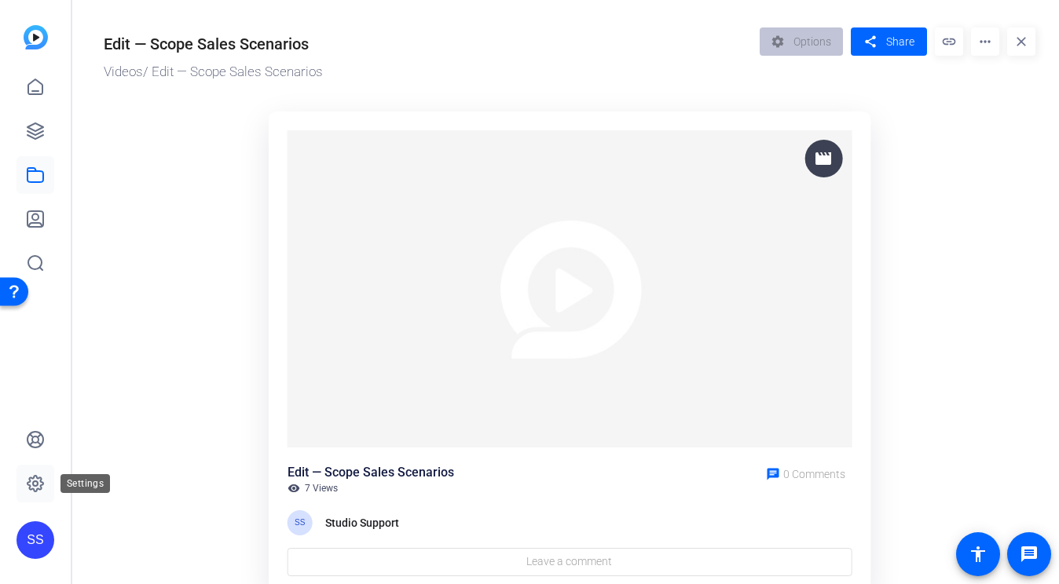
click at [43, 484] on icon at bounding box center [35, 484] width 16 height 16
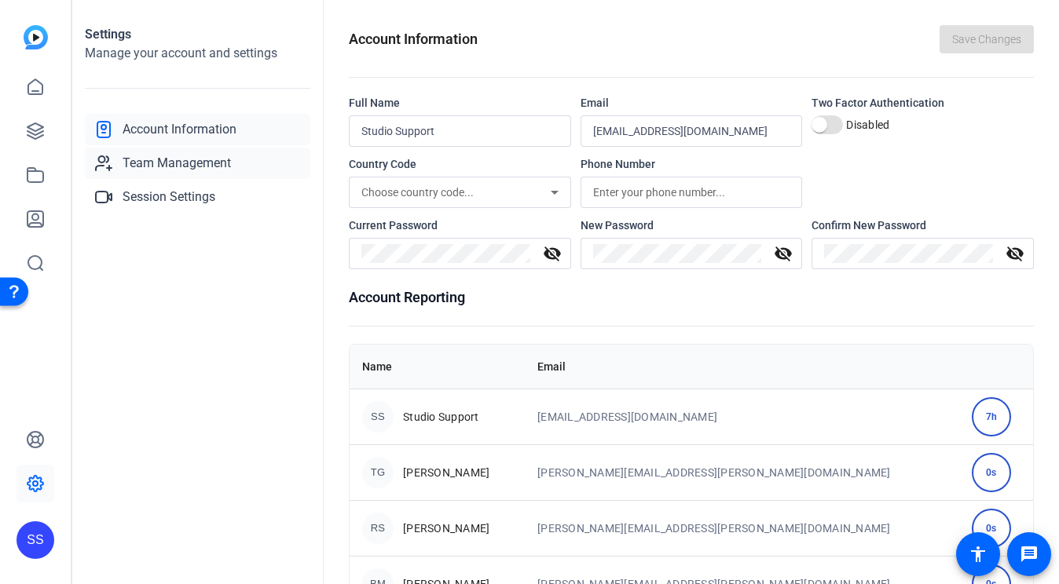
click at [182, 167] on span "Team Management" at bounding box center [177, 163] width 108 height 19
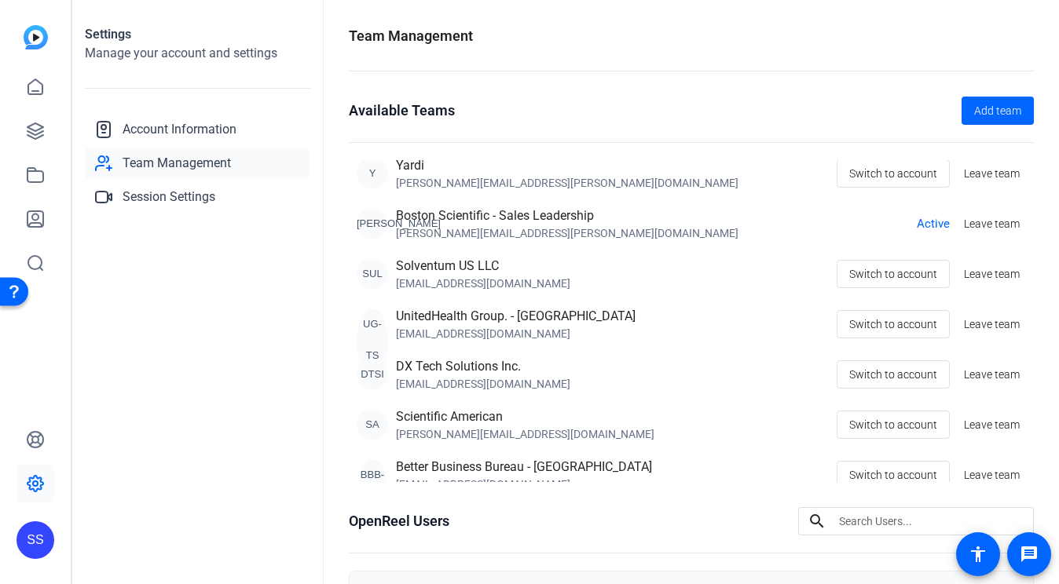
scroll to position [353, 0]
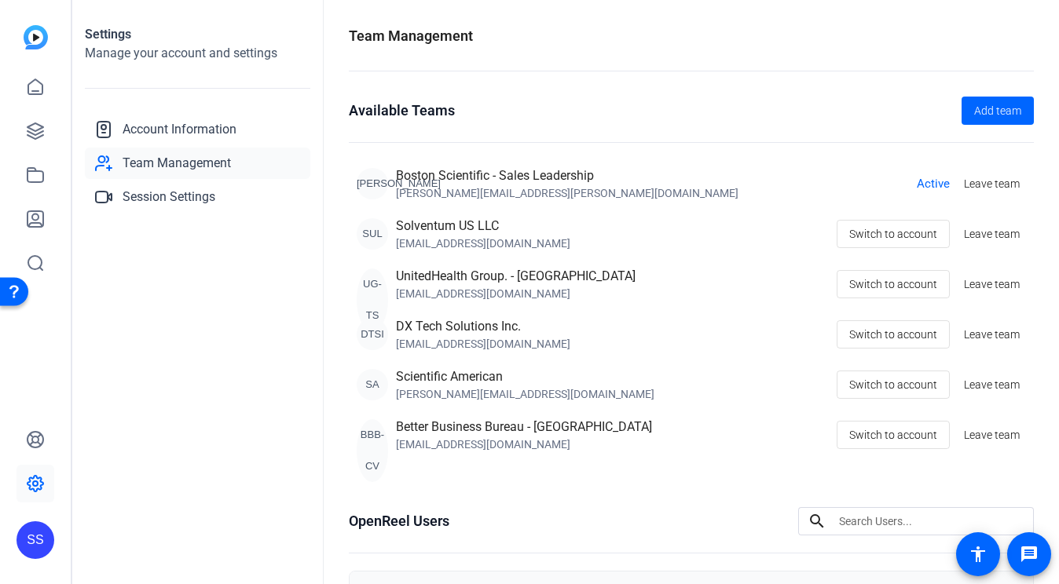
click at [46, 537] on div "SS" at bounding box center [35, 541] width 38 height 38
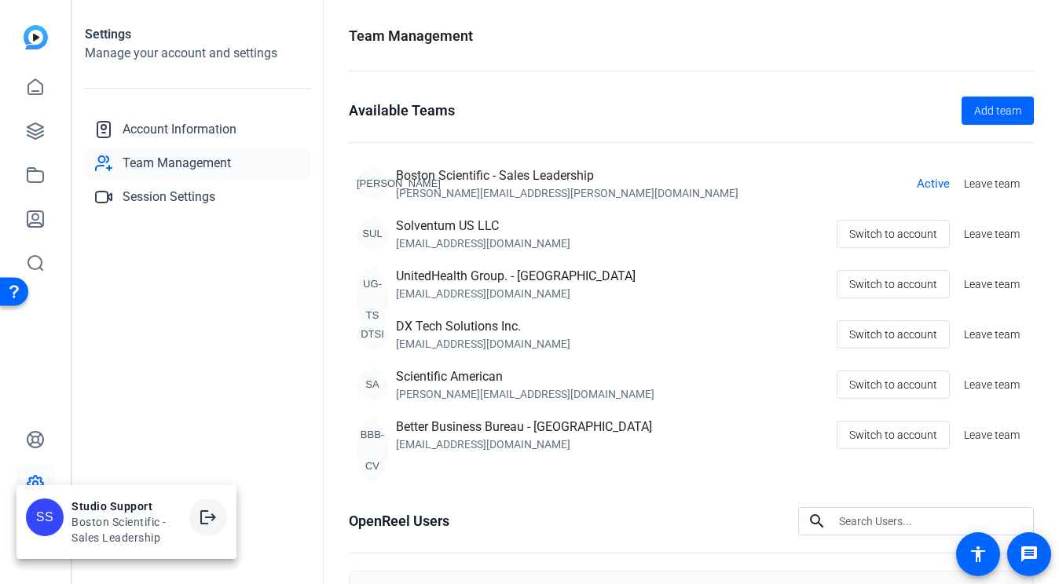
click at [212, 512] on mat-icon "logout" at bounding box center [208, 517] width 19 height 19
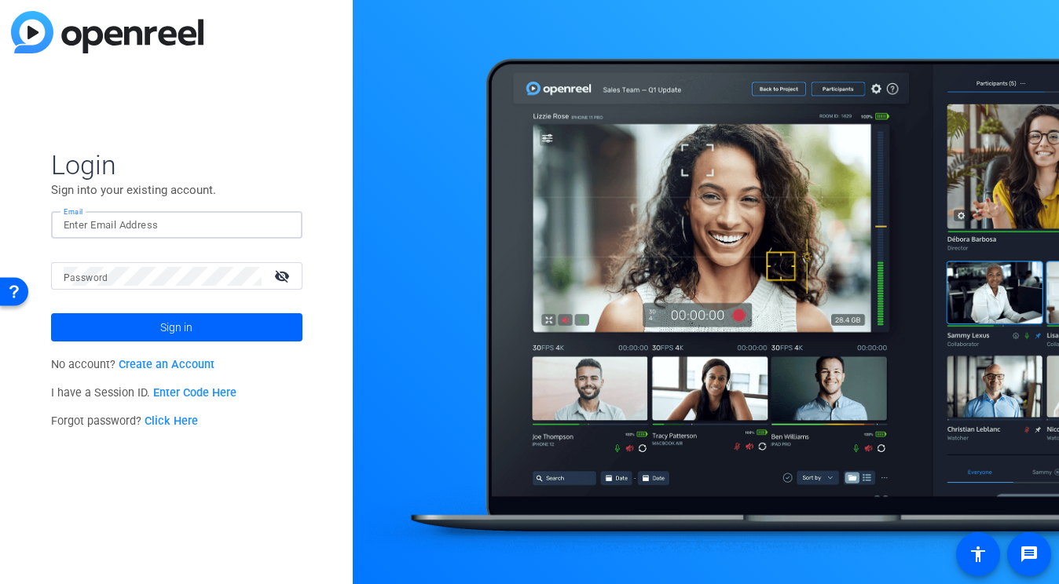
click at [282, 216] on input "Email" at bounding box center [177, 225] width 226 height 19
click at [207, 219] on input "Email" at bounding box center [177, 225] width 226 height 19
click at [274, 228] on img at bounding box center [276, 225] width 11 height 19
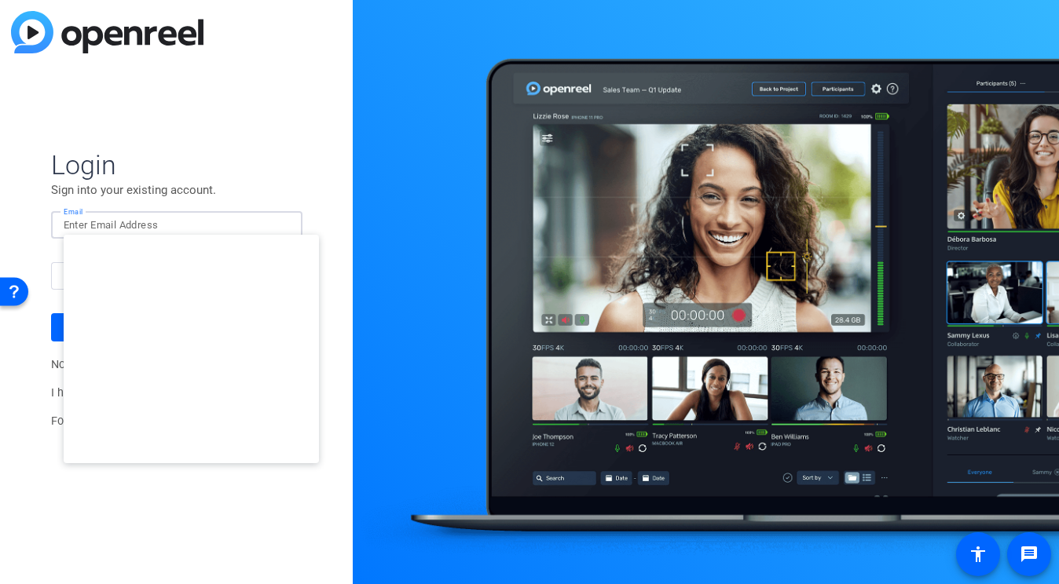
type input "[EMAIL_ADDRESS][DOMAIN_NAME]"
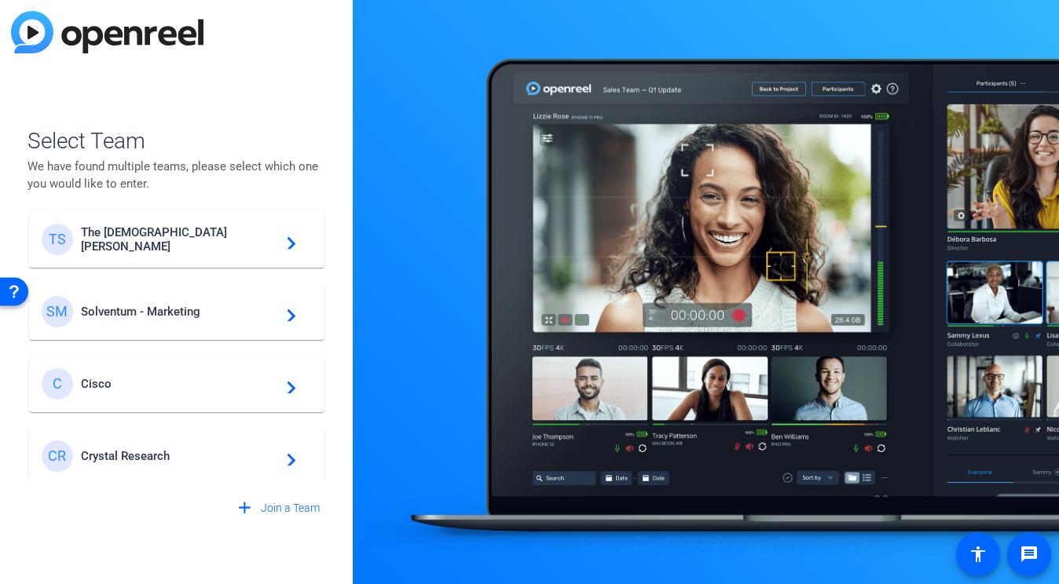
scroll to position [523, 0]
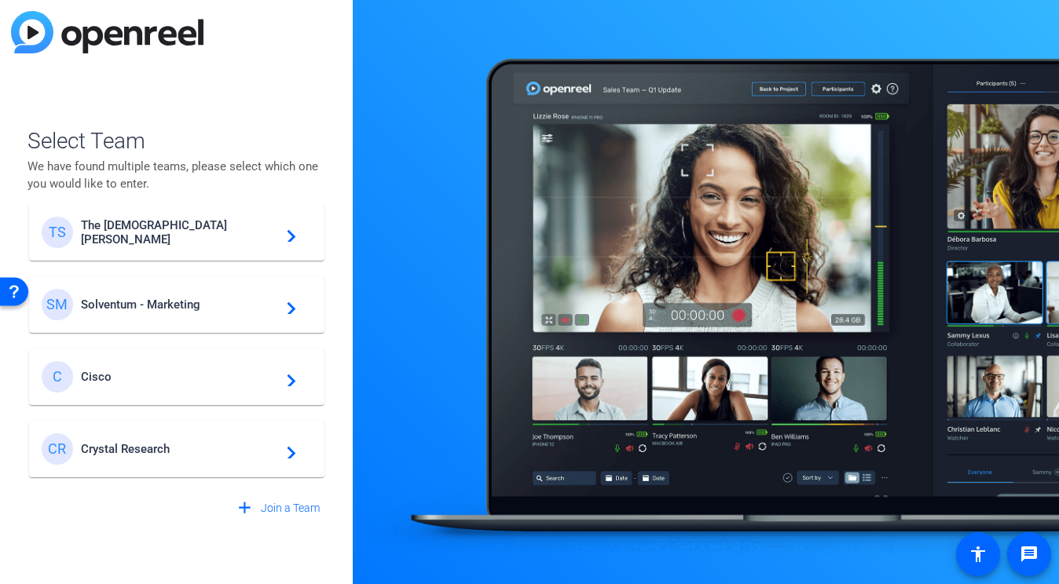
click at [215, 291] on div "SM Solventum - Marketing navigate_next" at bounding box center [177, 304] width 270 height 31
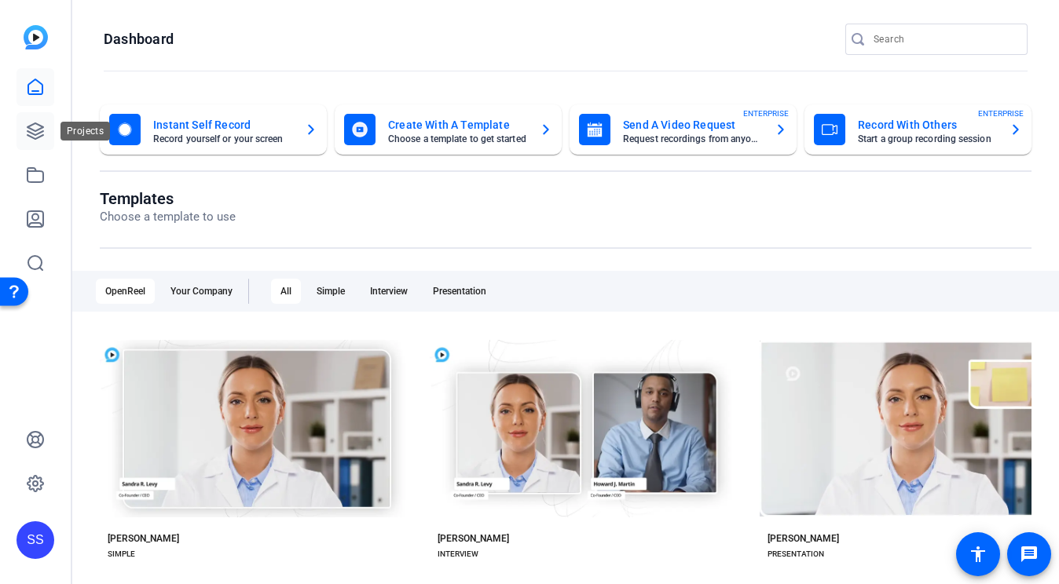
click at [37, 126] on icon at bounding box center [35, 131] width 19 height 19
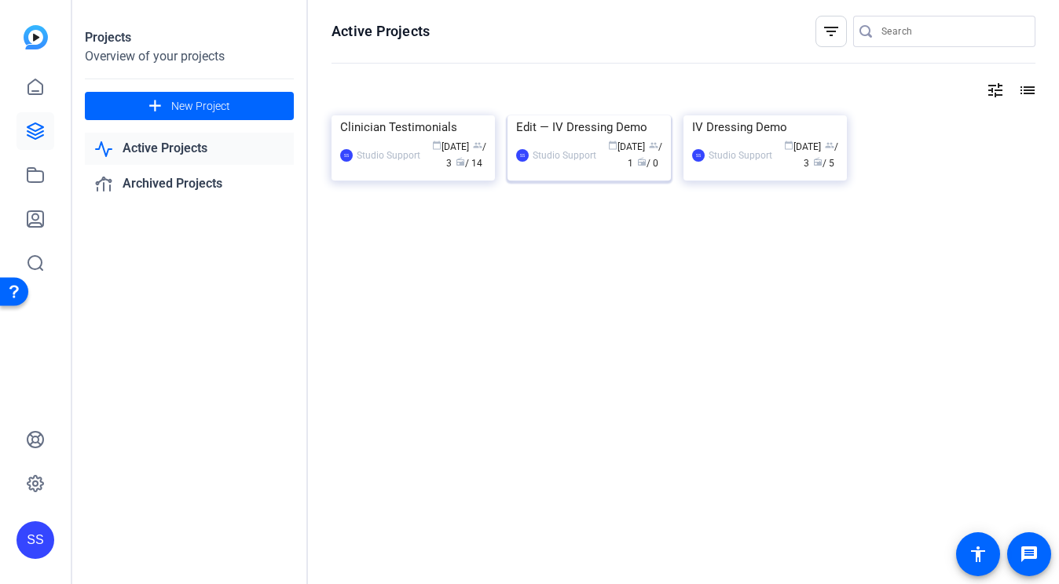
click at [544, 139] on div "Edit — IV Dressing Demo" at bounding box center [589, 127] width 146 height 24
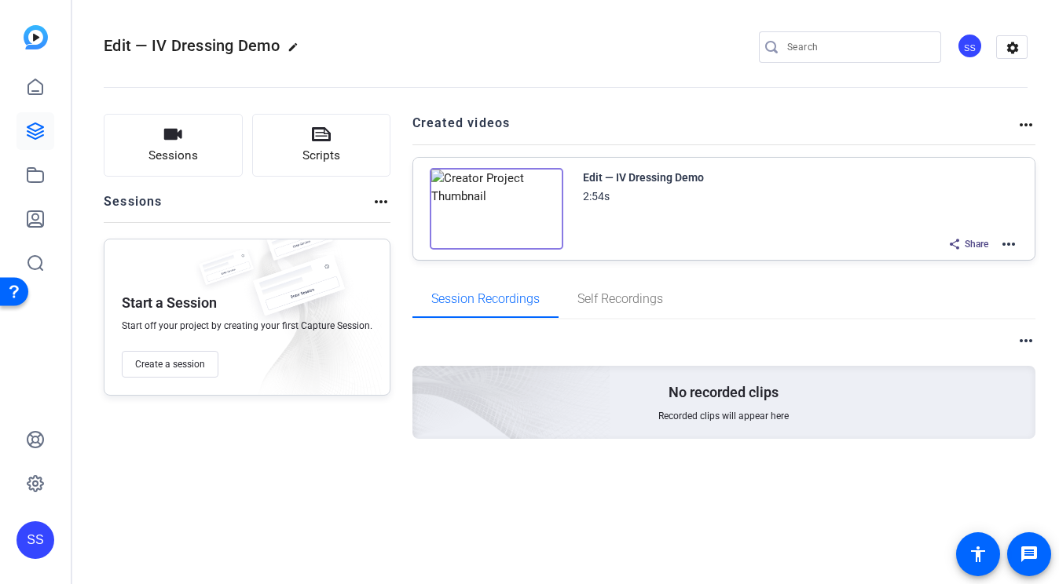
click at [1016, 250] on mat-icon "more_horiz" at bounding box center [1008, 244] width 19 height 19
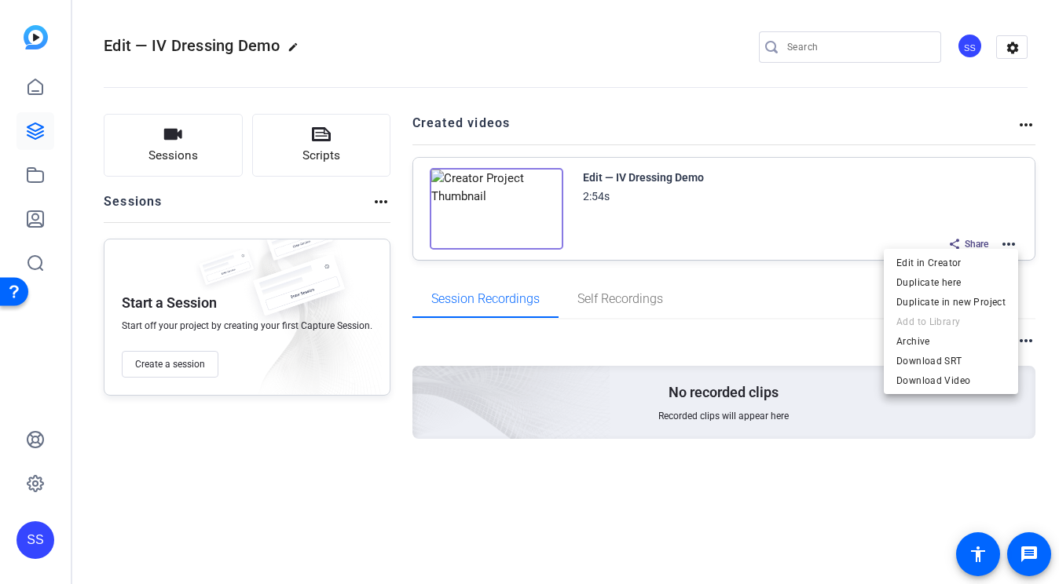
click at [716, 309] on div at bounding box center [529, 292] width 1059 height 584
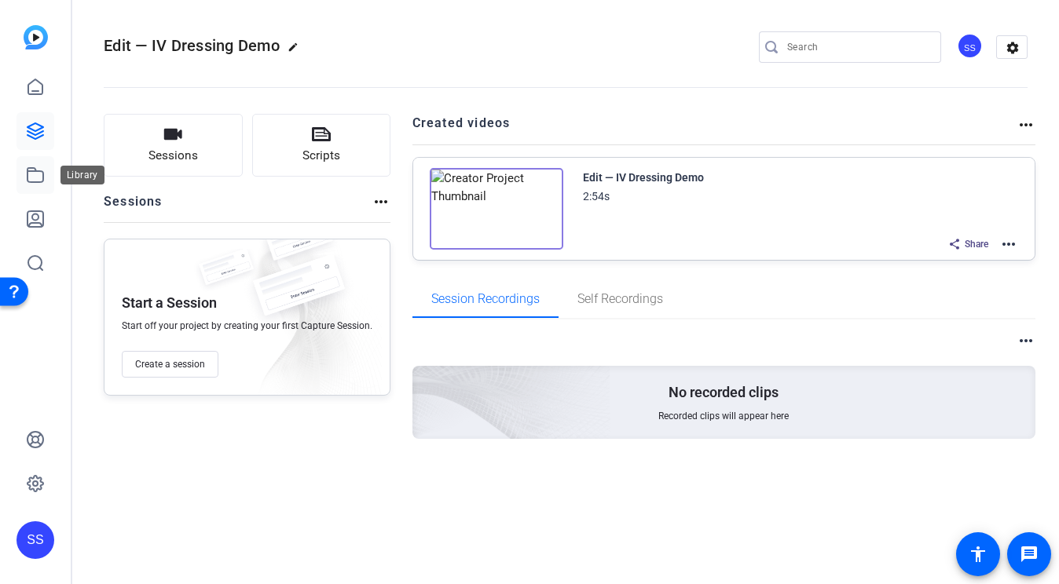
click at [45, 159] on link at bounding box center [35, 175] width 38 height 38
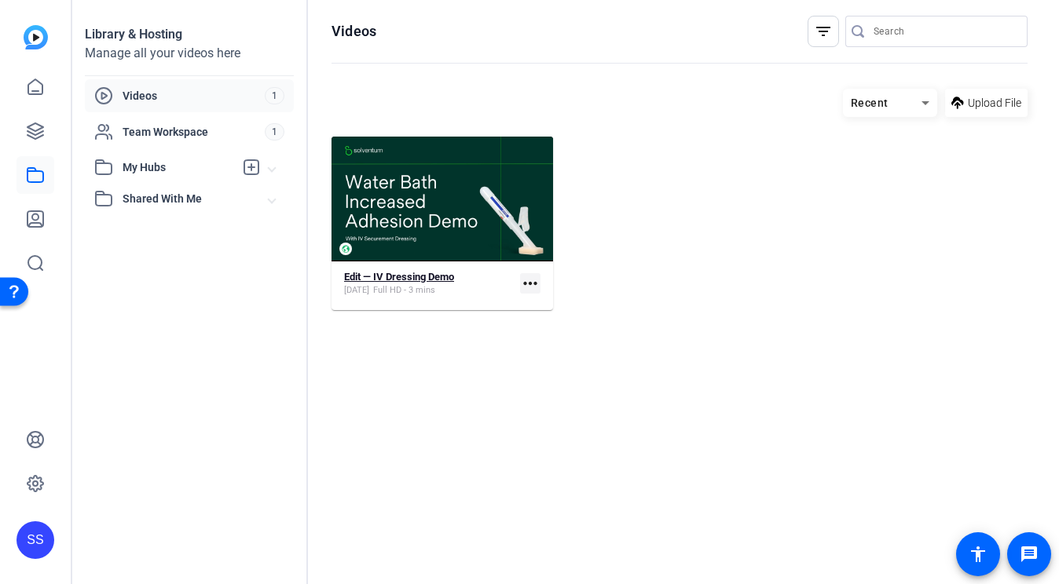
click at [415, 274] on strong "Edit — IV Dressing Demo" at bounding box center [399, 277] width 110 height 12
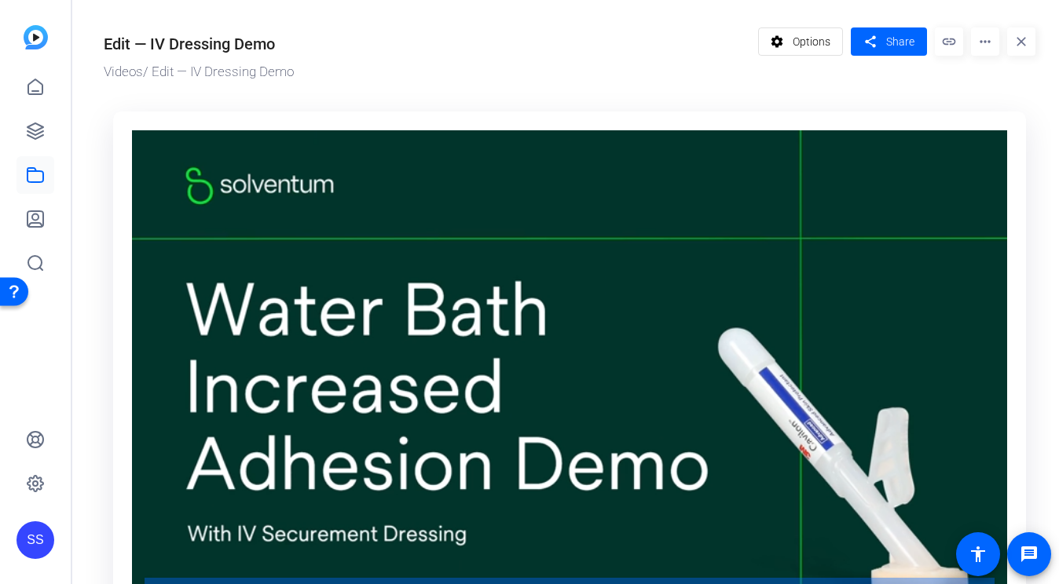
click at [976, 42] on mat-icon "more_horiz" at bounding box center [985, 41] width 28 height 28
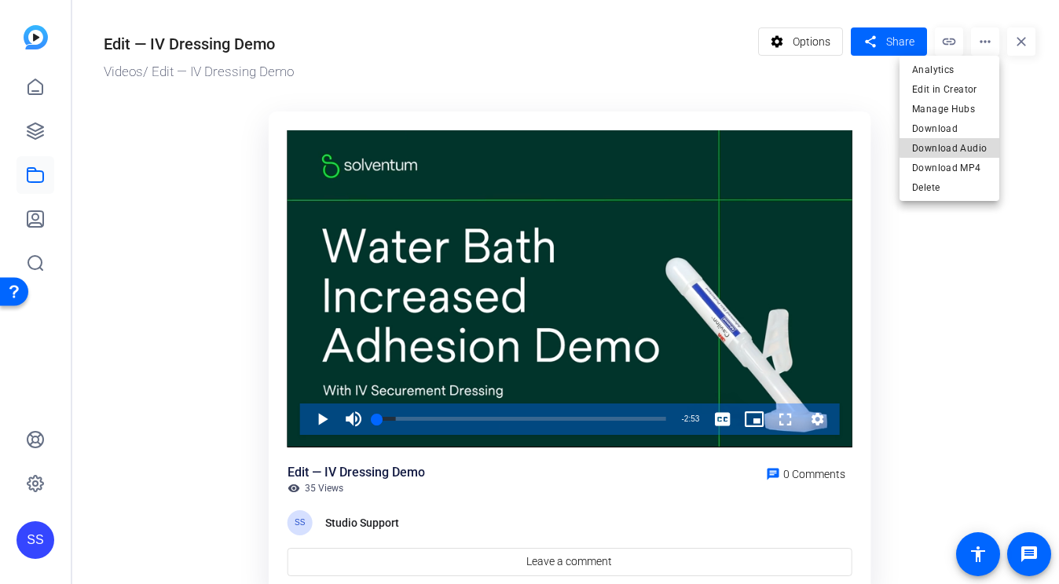
click at [975, 145] on span "Download Audio" at bounding box center [949, 148] width 75 height 19
